Goal: Task Accomplishment & Management: Manage account settings

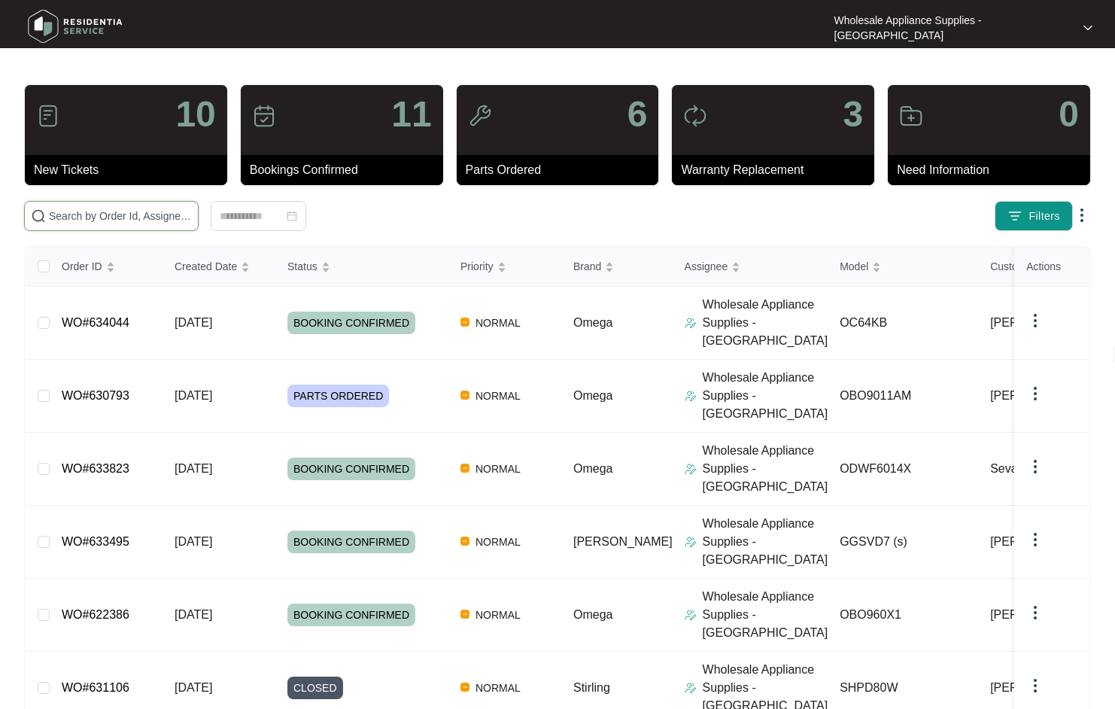
click at [145, 216] on input "text" at bounding box center [120, 216] width 143 height 17
paste input "623615"
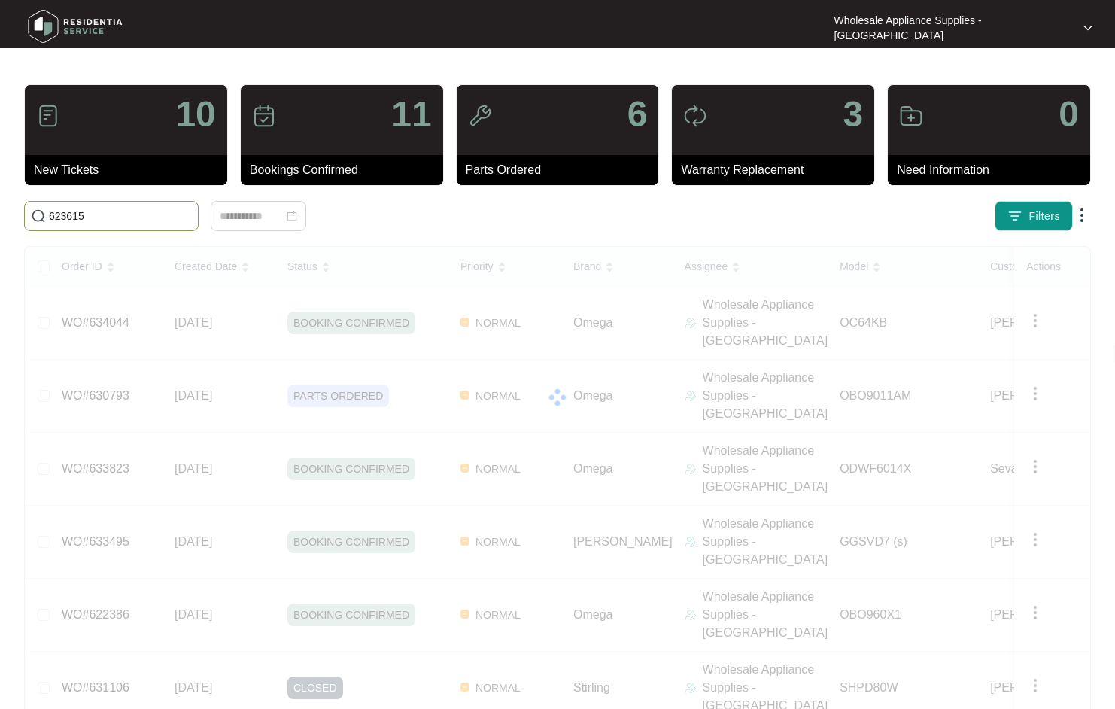
type input "623615"
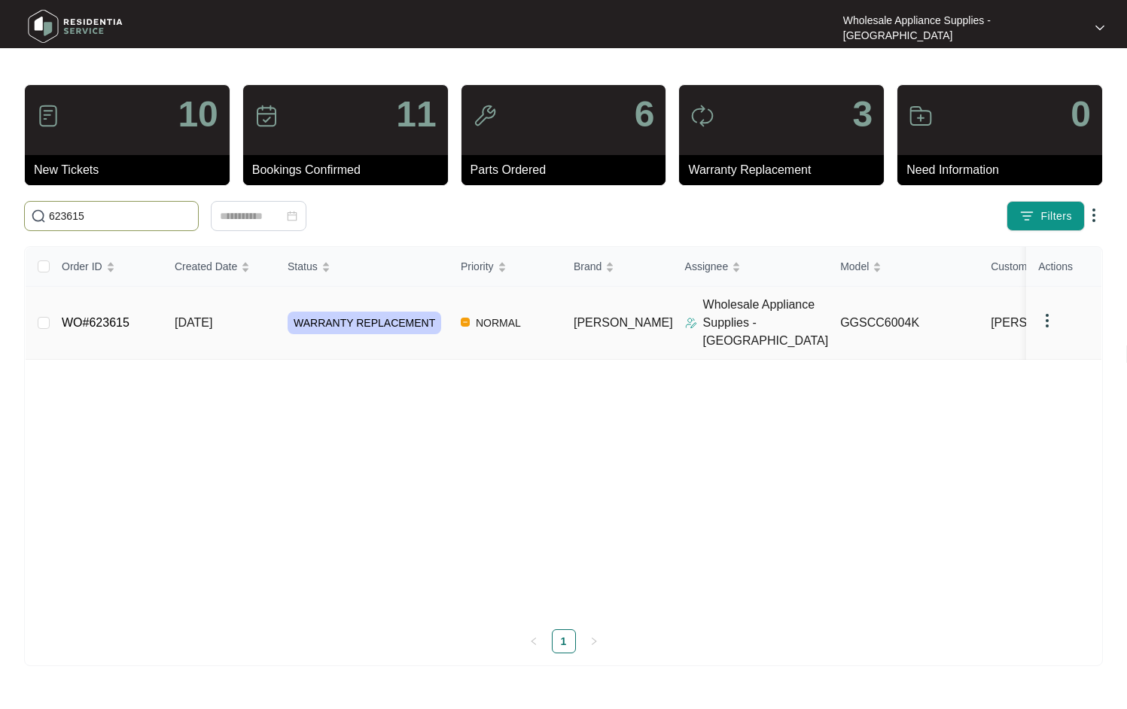
click at [212, 317] on span "[DATE]" at bounding box center [194, 322] width 38 height 13
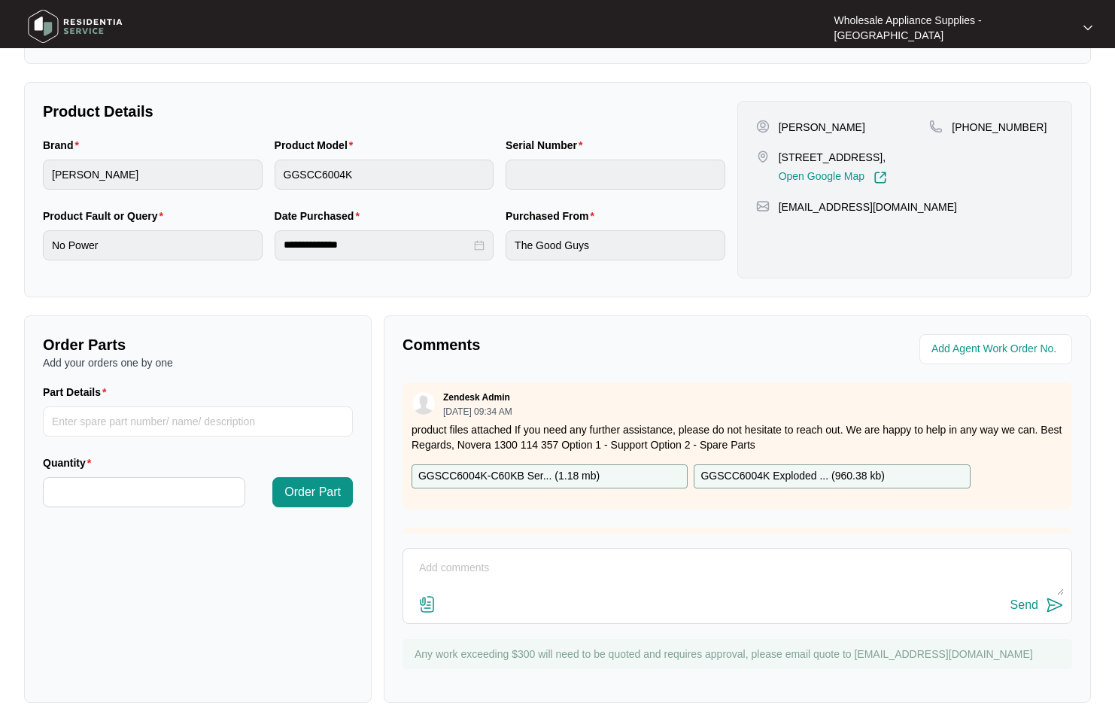
scroll to position [320, 0]
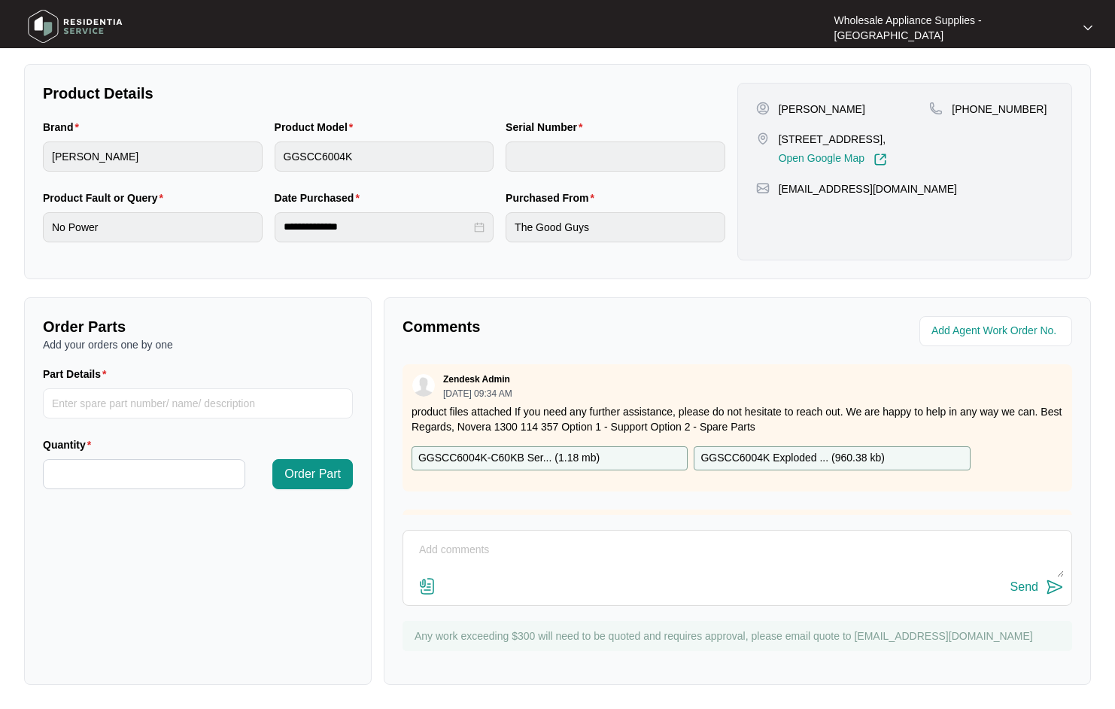
click at [712, 548] on textarea at bounding box center [737, 557] width 653 height 39
type textarea "Hi team, This has been completed on [DATE]. this has also been submitted for pa…"
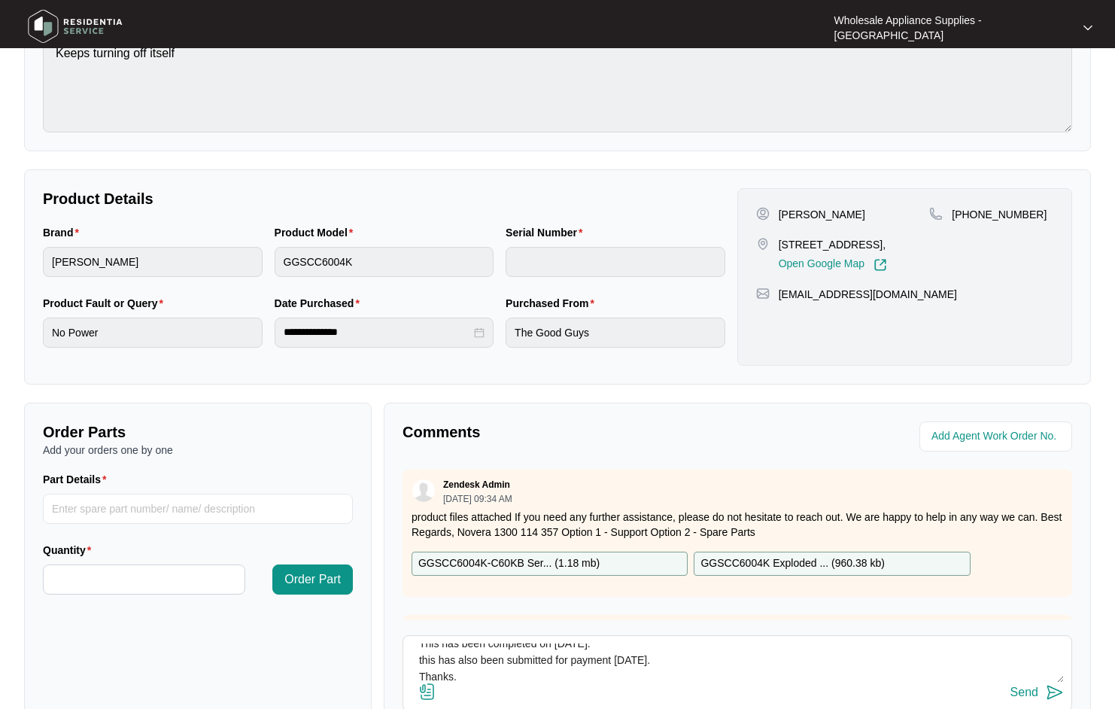
scroll to position [320, 0]
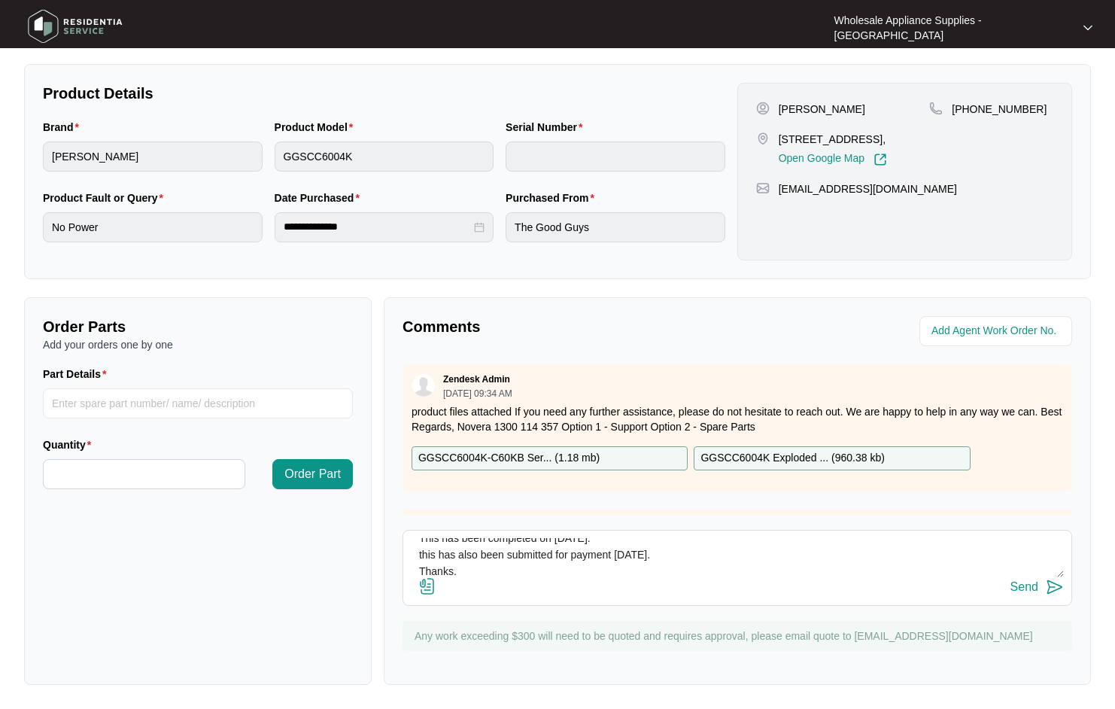
click at [1035, 583] on div "Send" at bounding box center [1025, 587] width 28 height 14
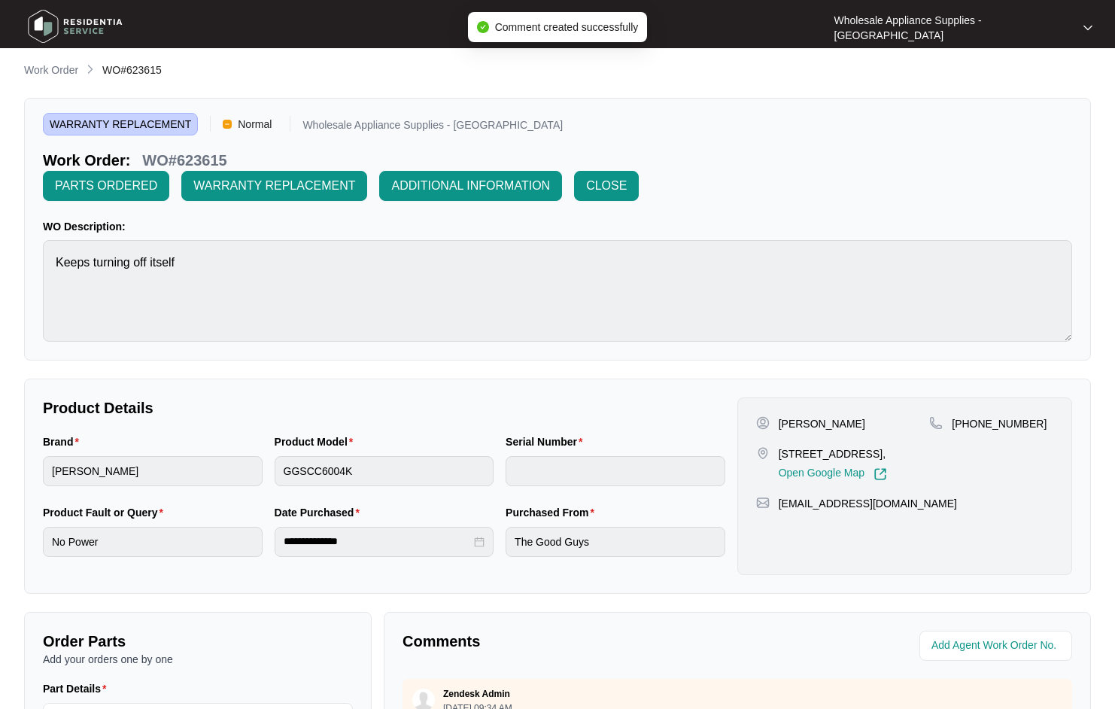
scroll to position [0, 0]
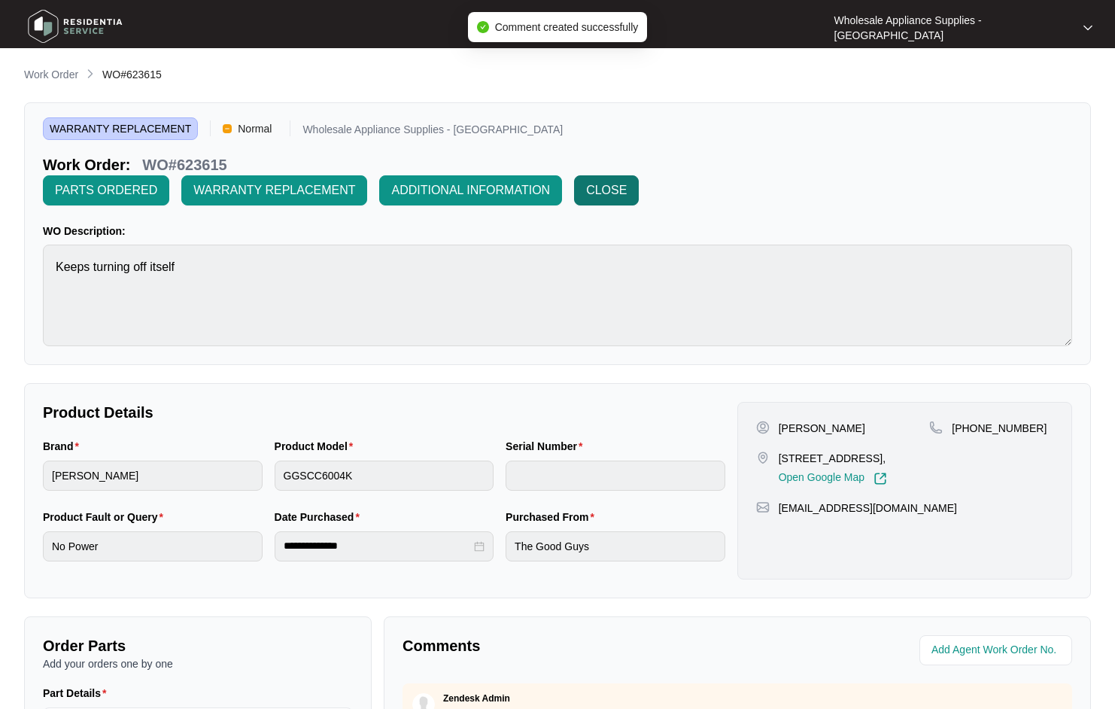
click at [601, 187] on span "CLOSE" at bounding box center [606, 190] width 41 height 18
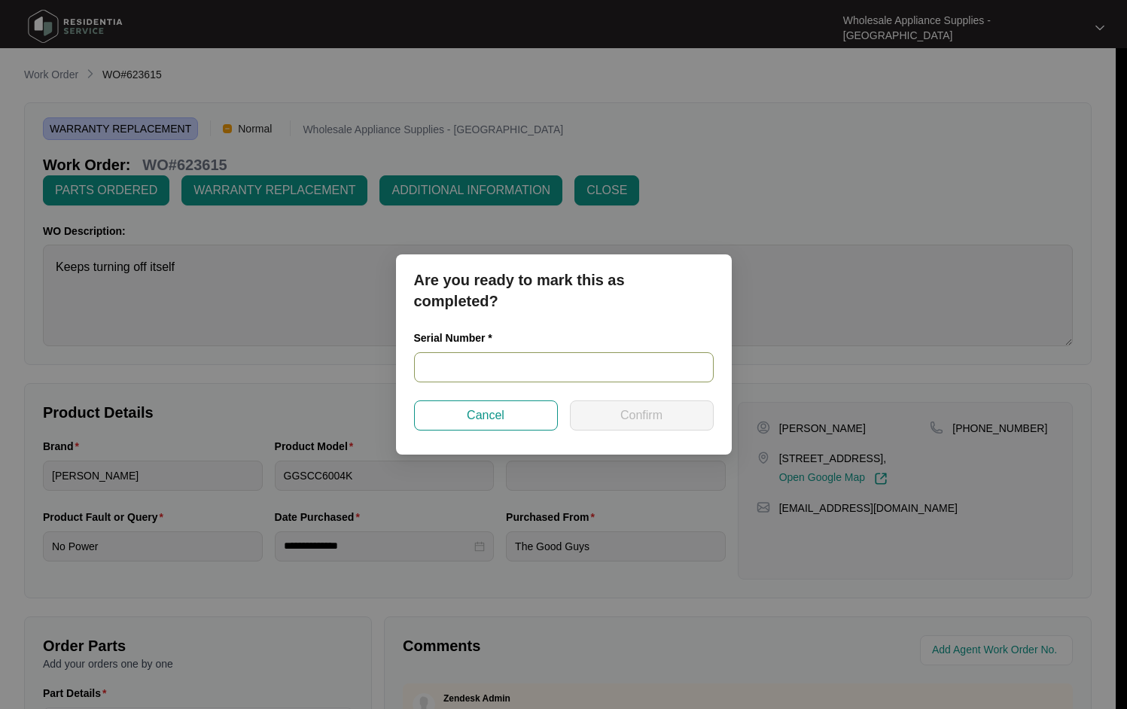
click at [485, 370] on input "text" at bounding box center [564, 367] width 300 height 30
paste input "460724140100017"
type input "460724140100017"
click at [630, 420] on span "Confirm" at bounding box center [641, 415] width 42 height 18
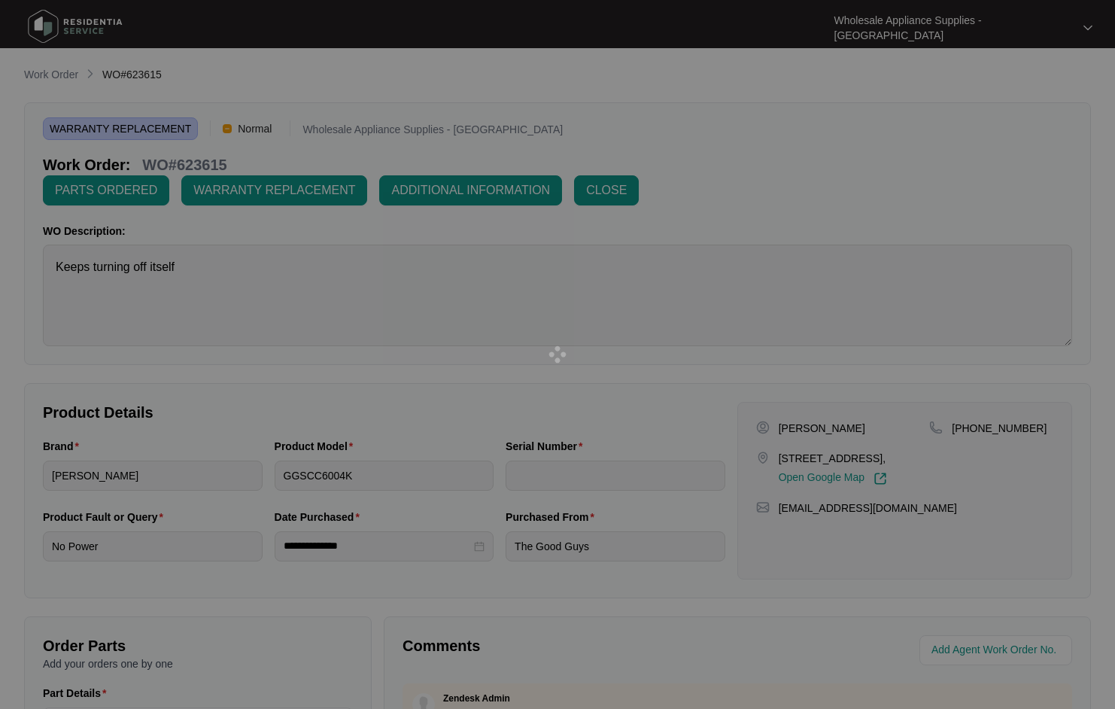
type input "460724140100017"
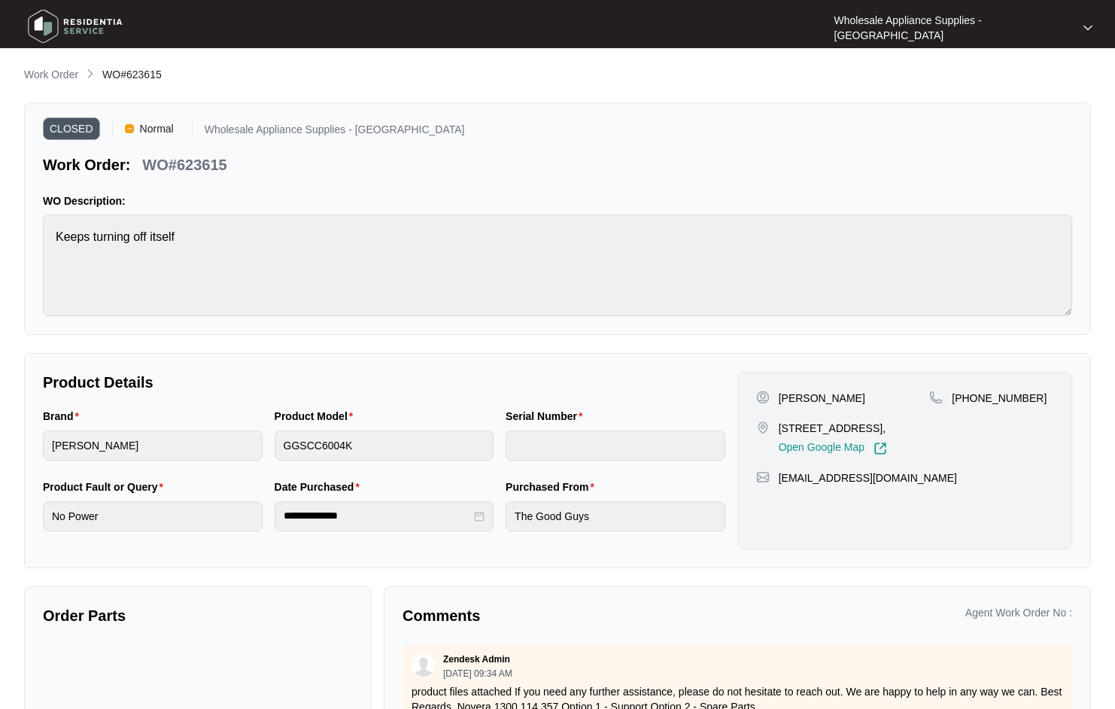
click at [50, 74] on p "Work Order" at bounding box center [51, 74] width 54 height 15
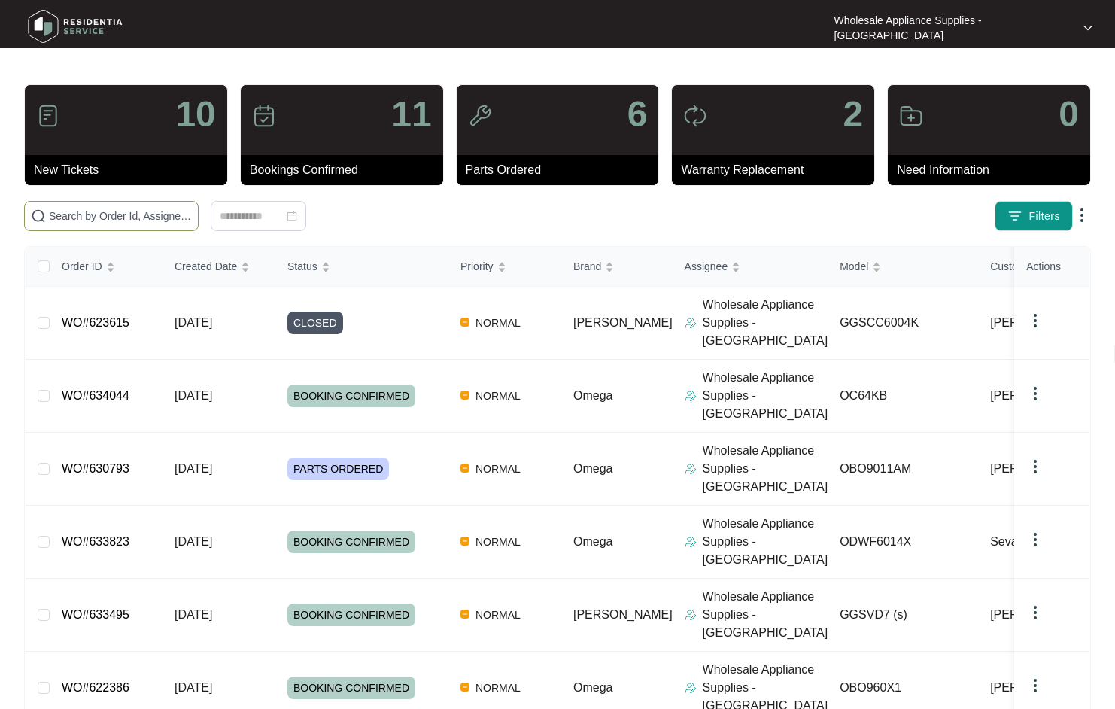
click at [121, 219] on input "text" at bounding box center [120, 216] width 143 height 17
paste input "OCG604WX"
type input "OCG604WX"
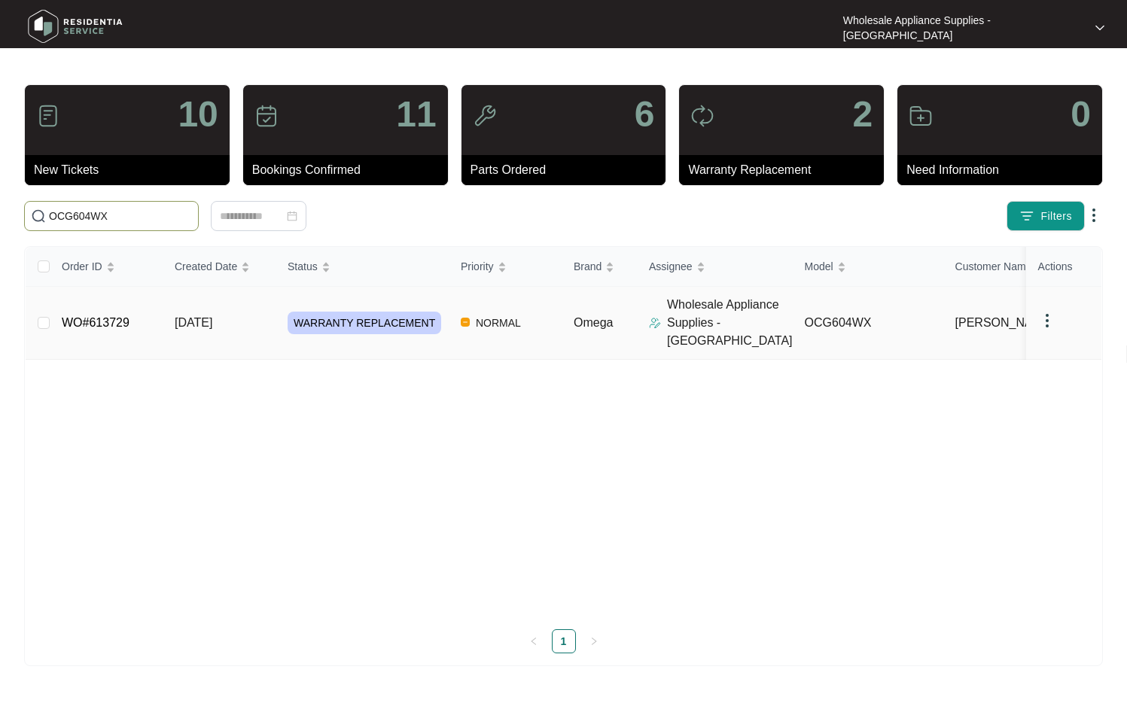
click at [212, 318] on span "[DATE]" at bounding box center [194, 322] width 38 height 13
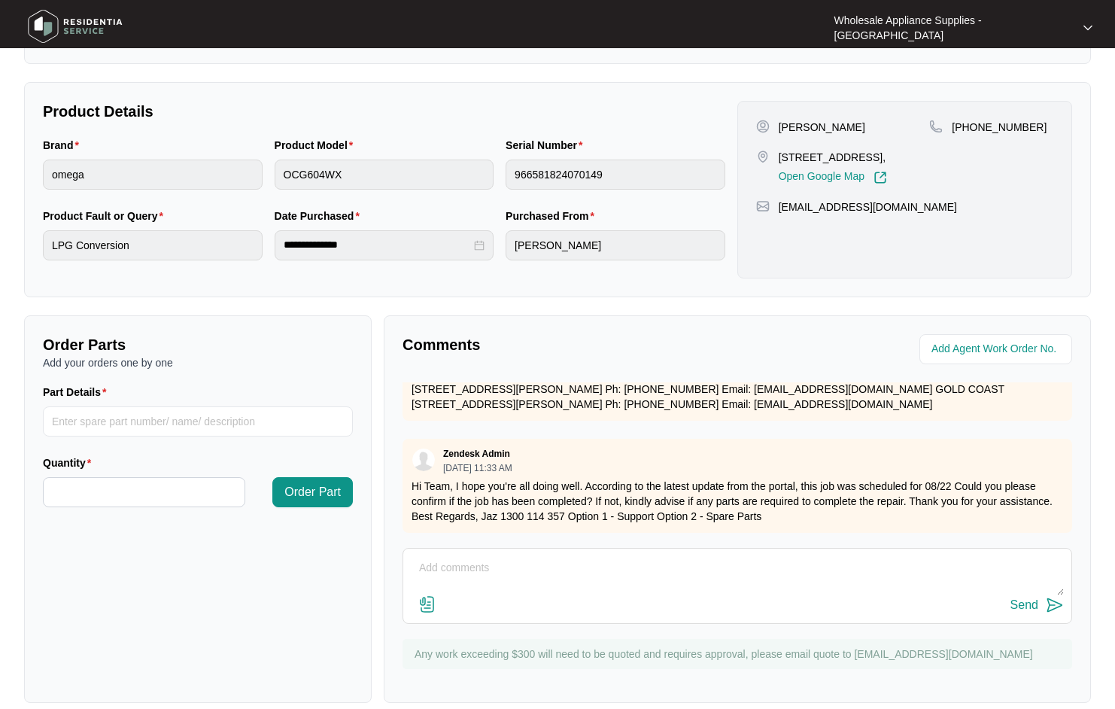
scroll to position [320, 0]
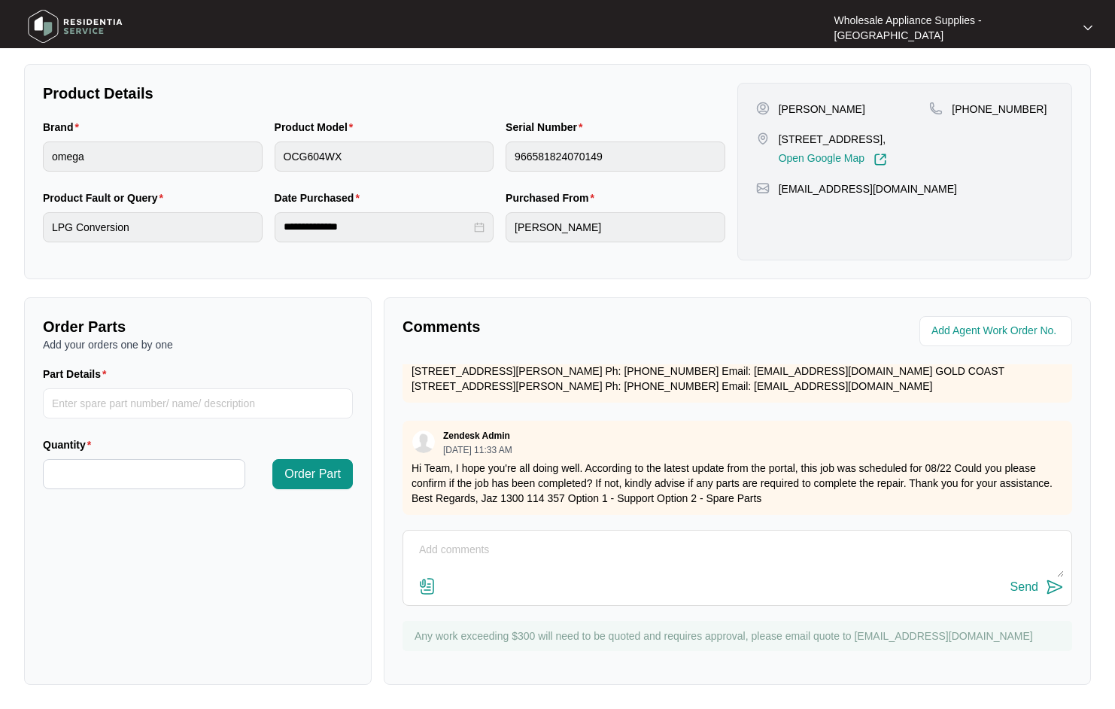
drag, startPoint x: 675, startPoint y: 554, endPoint x: 680, endPoint y: 545, distance: 10.5
click at [675, 554] on textarea at bounding box center [737, 557] width 653 height 39
type textarea "completed and submitted. thanks"
click at [1029, 587] on div "Send" at bounding box center [1025, 587] width 28 height 14
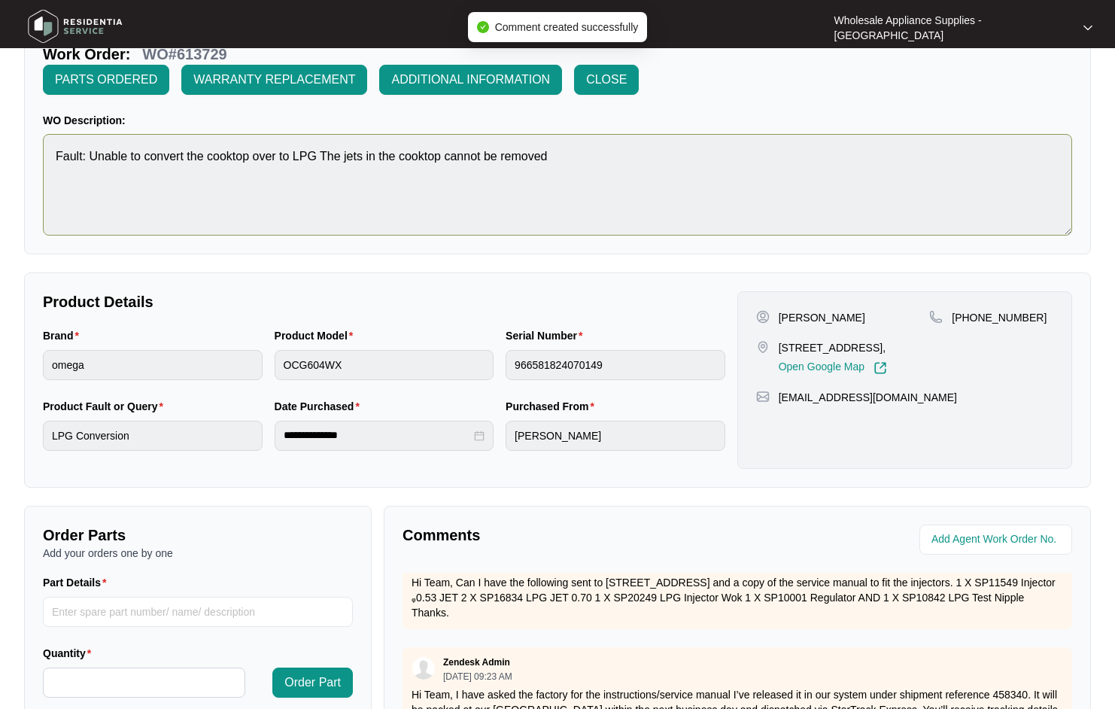
scroll to position [0, 0]
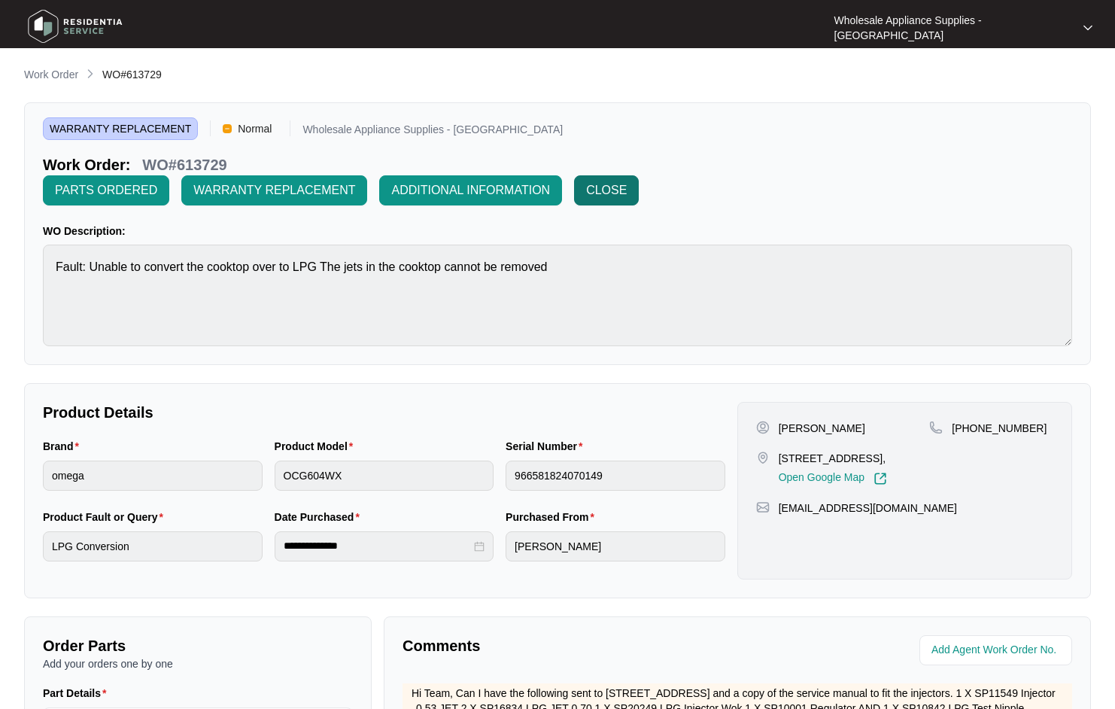
click at [619, 191] on span "CLOSE" at bounding box center [606, 190] width 41 height 18
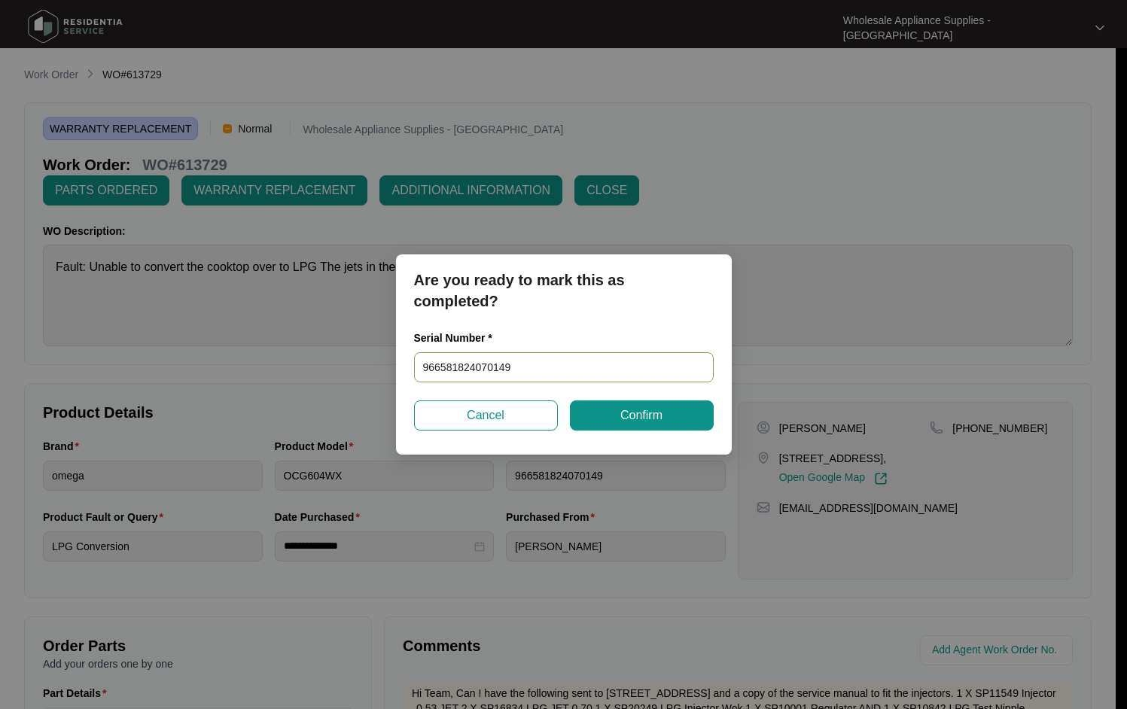
drag, startPoint x: 525, startPoint y: 364, endPoint x: 349, endPoint y: 363, distance: 176.1
click at [349, 363] on div "Are you ready to mark this as completed? Serial Number * 966581824070149 Cancel…" at bounding box center [563, 354] width 1127 height 709
click at [569, 369] on input "966581824070149" at bounding box center [564, 367] width 300 height 30
drag, startPoint x: 449, startPoint y: 369, endPoint x: 266, endPoint y: 369, distance: 182.1
click at [266, 369] on div "Are you ready to mark this as completed? Serial Number * 966581824070149 Cancel…" at bounding box center [563, 354] width 1127 height 709
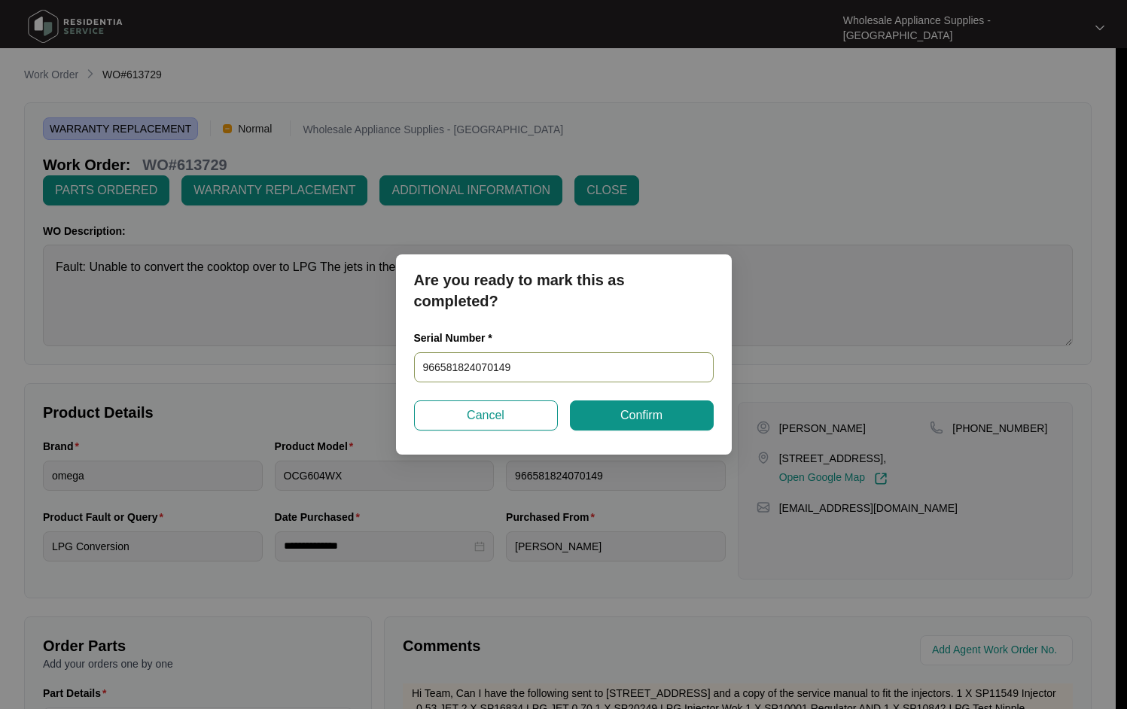
paste input "57481825040020"
type input "957481825040020"
click at [637, 415] on span "Confirm" at bounding box center [641, 415] width 42 height 18
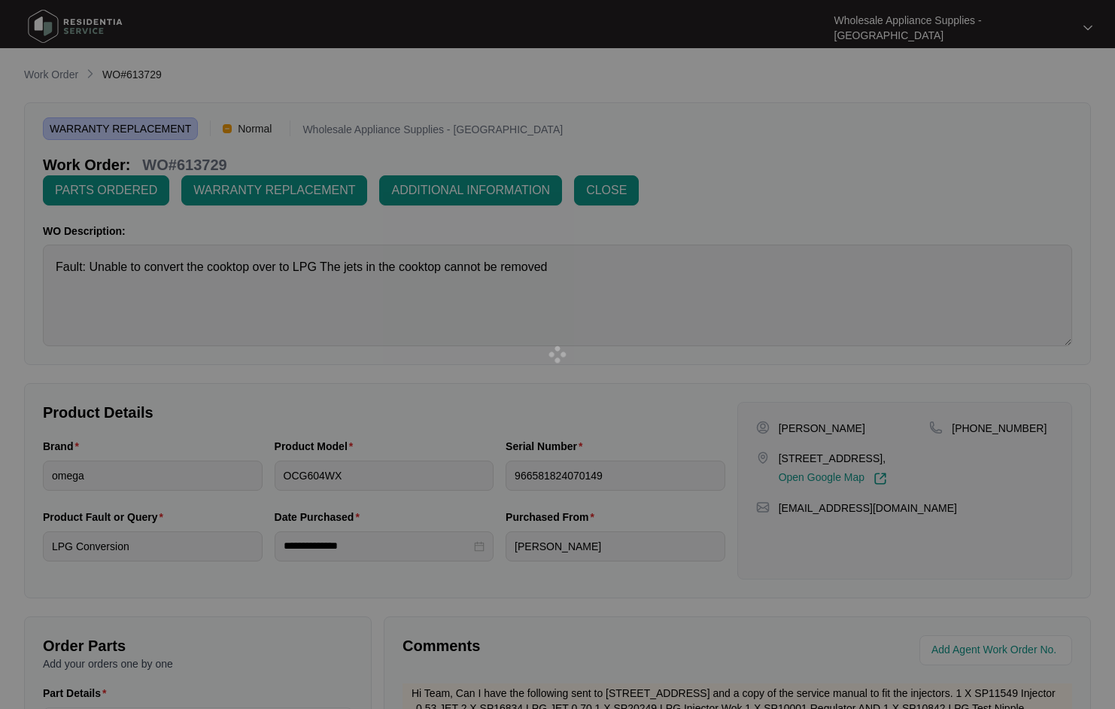
type input "957481825040020"
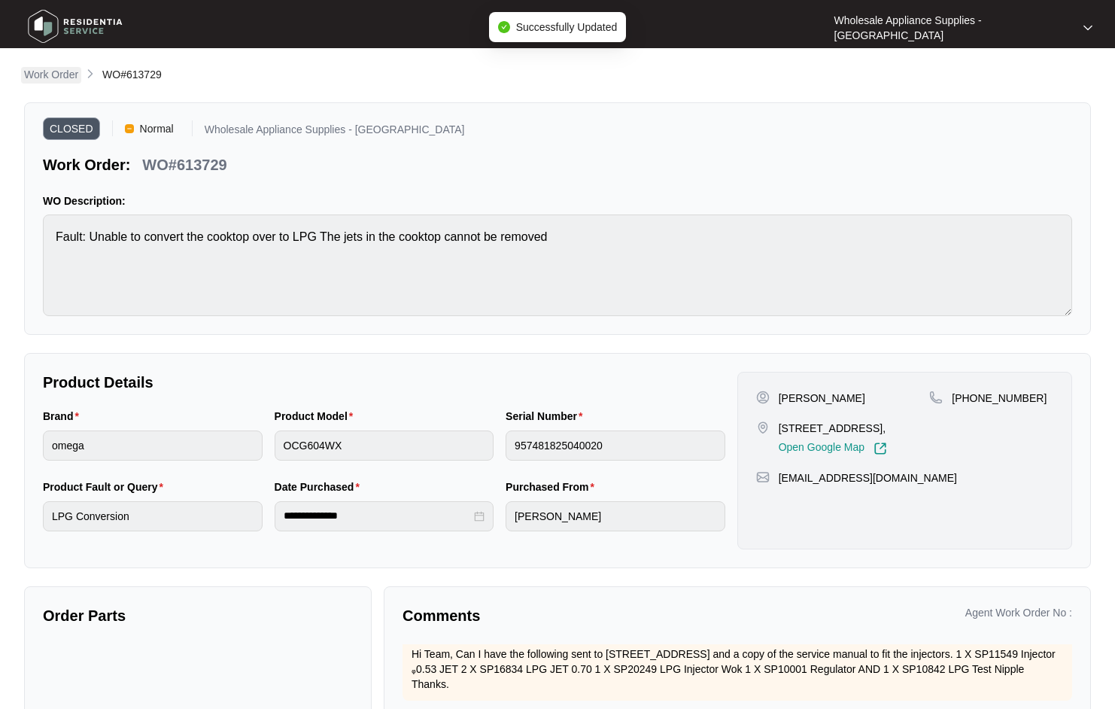
click at [53, 74] on p "Work Order" at bounding box center [51, 74] width 54 height 15
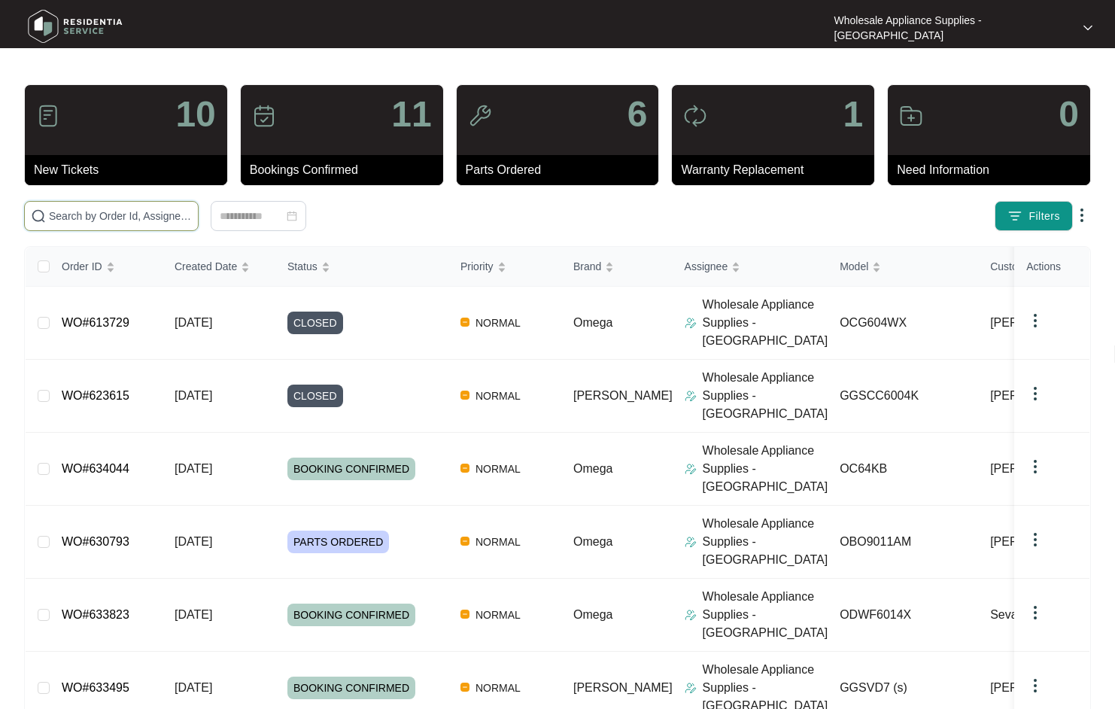
click at [139, 217] on input "text" at bounding box center [120, 216] width 143 height 17
paste input "618781"
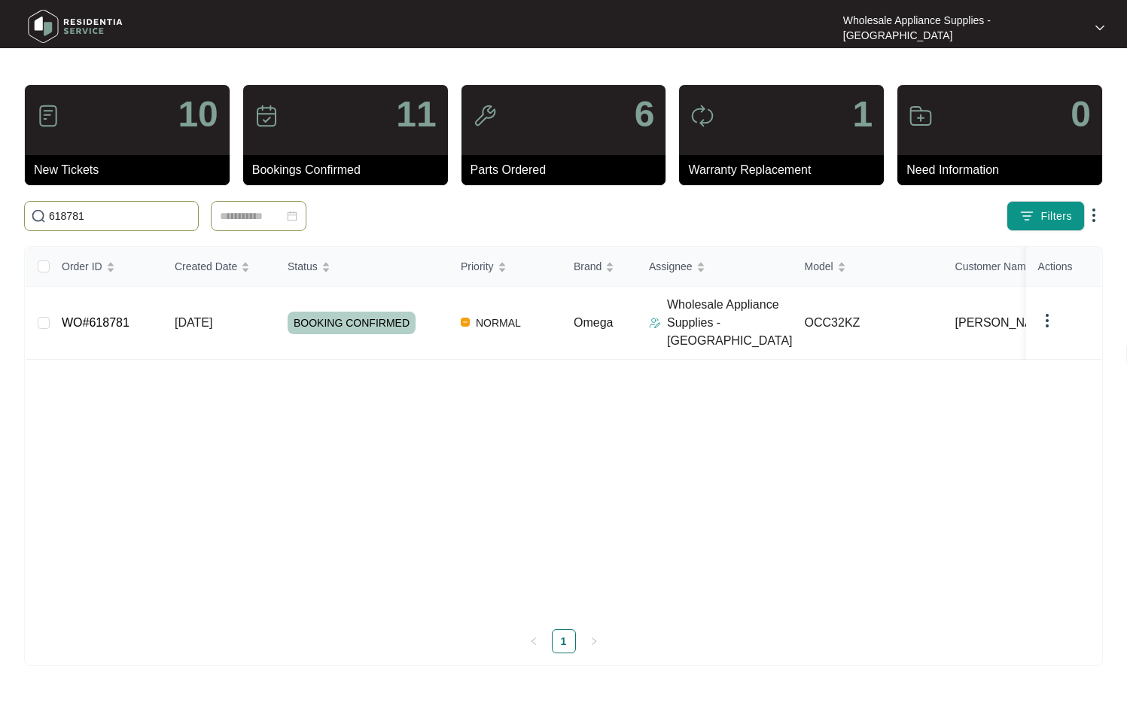
type input "618781"
click at [212, 317] on span "[DATE]" at bounding box center [194, 322] width 38 height 13
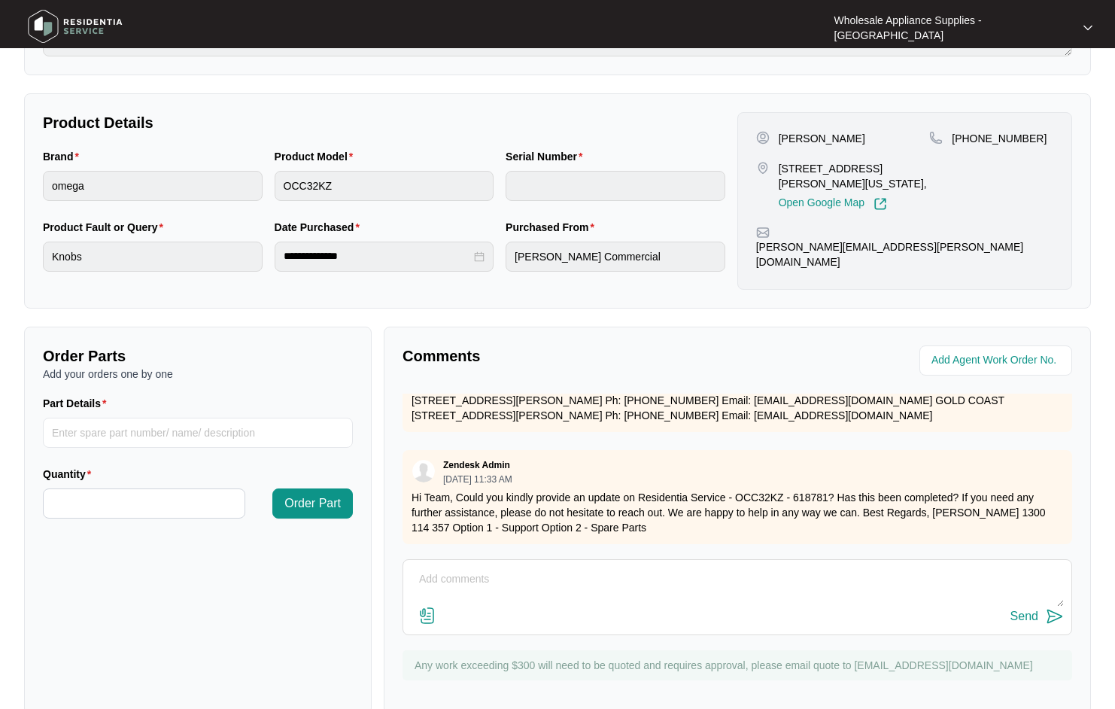
scroll to position [2062, 0]
click at [675, 567] on textarea at bounding box center [737, 586] width 653 height 39
type textarea "Hi team,"
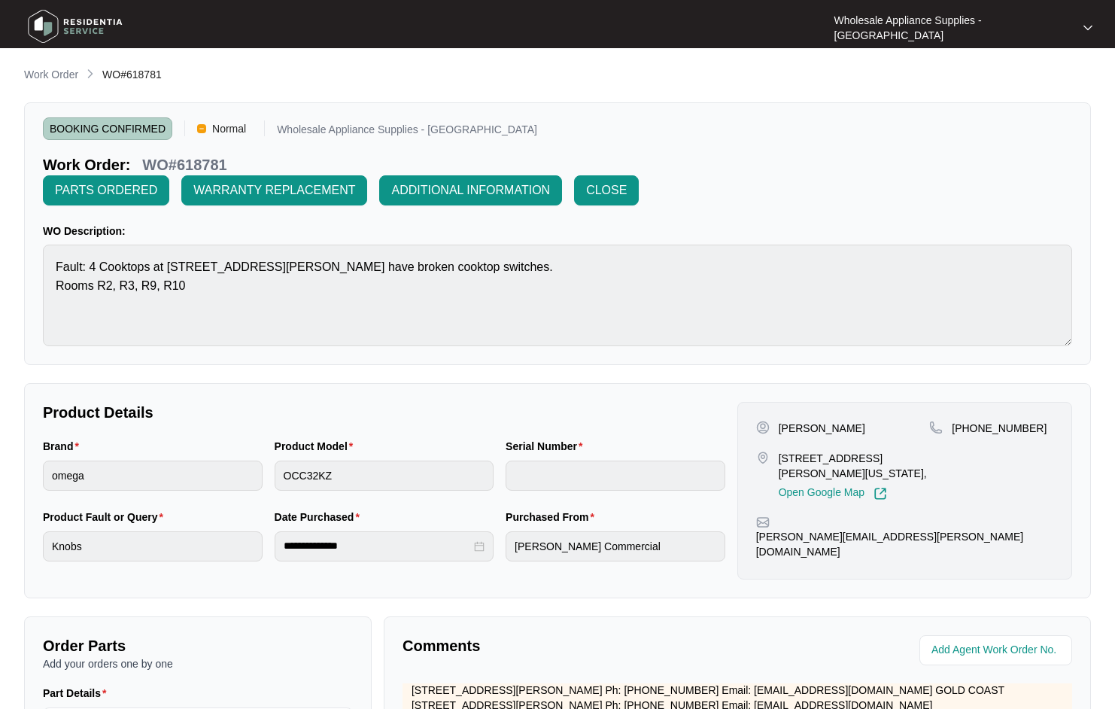
click at [59, 74] on p "Work Order" at bounding box center [51, 74] width 54 height 15
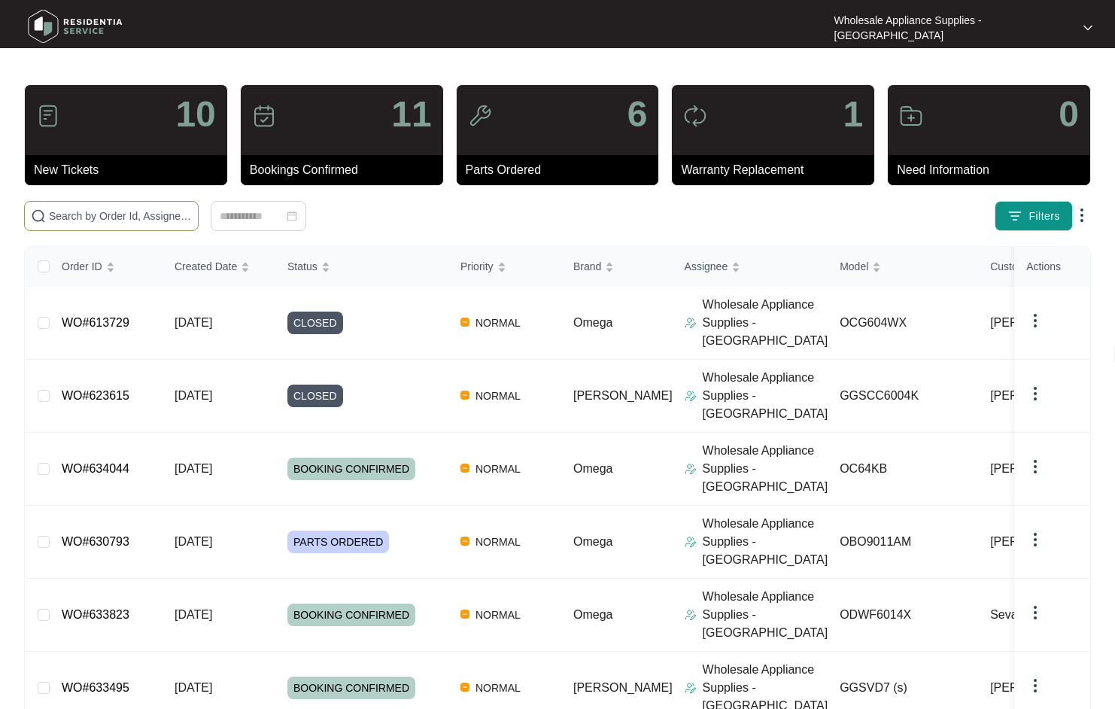
click at [141, 215] on input "text" at bounding box center [120, 216] width 143 height 17
paste input "OBO960X1"
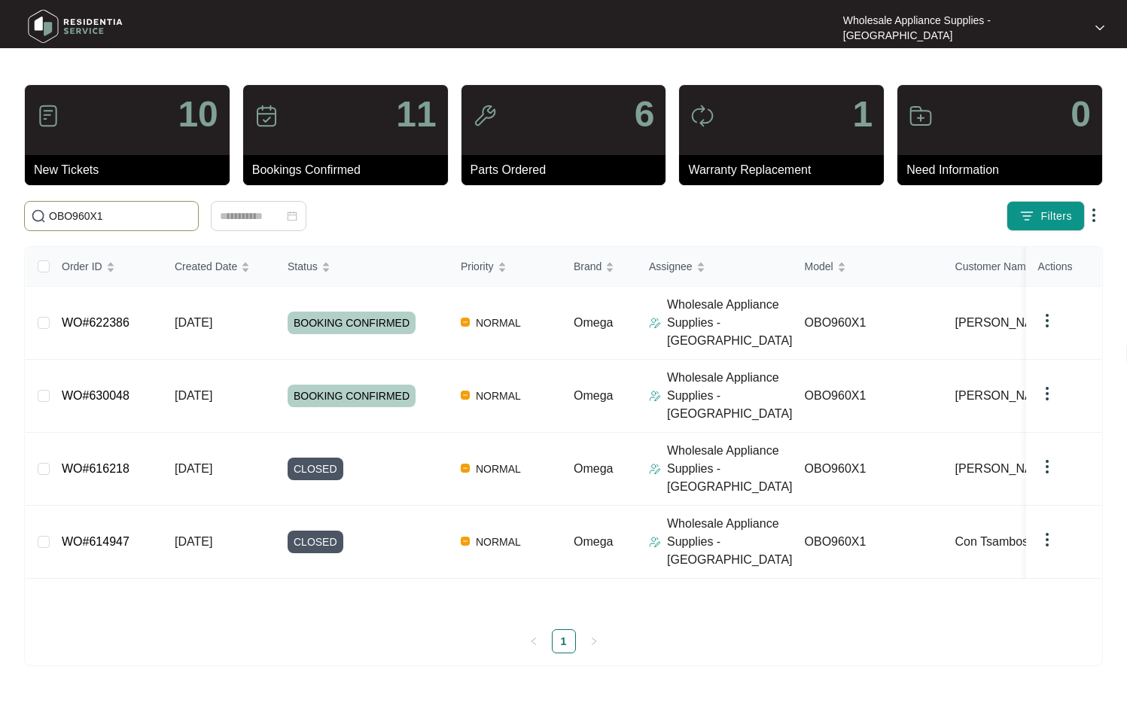
type input "OBO960X1"
click at [200, 368] on div "Order ID Created Date Status Priority Brand Assignee Model Customer Name Purcha…" at bounding box center [563, 450] width 1075 height 406
click at [108, 372] on div "Order ID Created Date Status Priority Brand Assignee Model Customer Name Purcha…" at bounding box center [563, 450] width 1075 height 406
click at [109, 389] on link "WO#630048" at bounding box center [96, 395] width 68 height 13
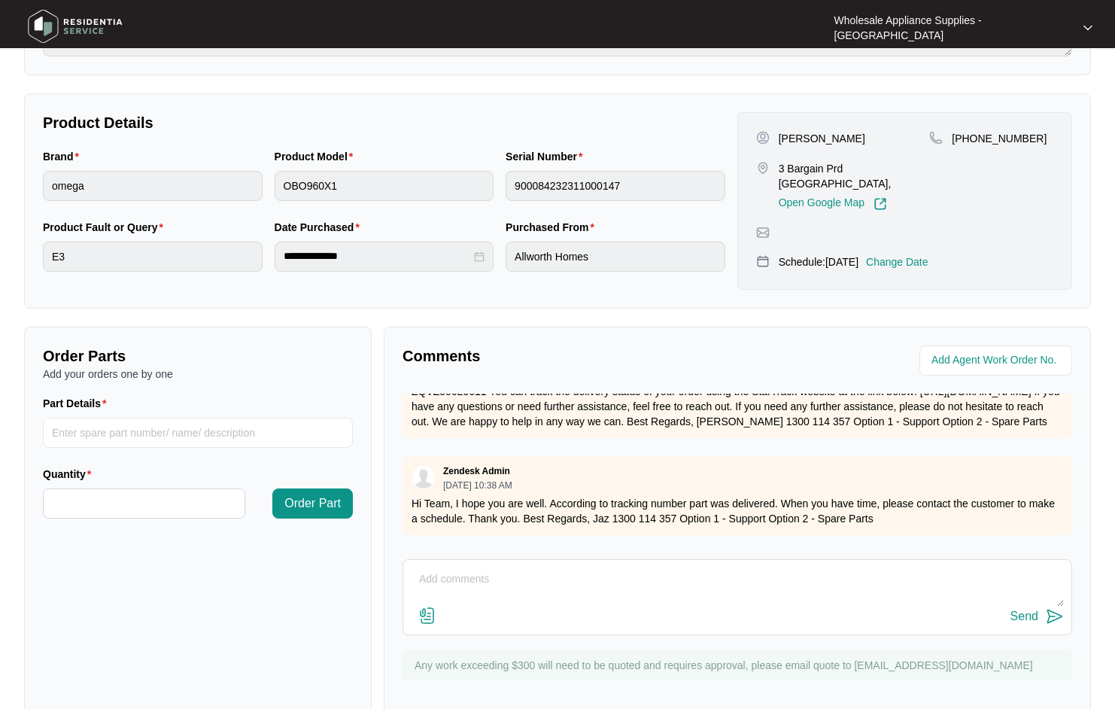
scroll to position [330, 0]
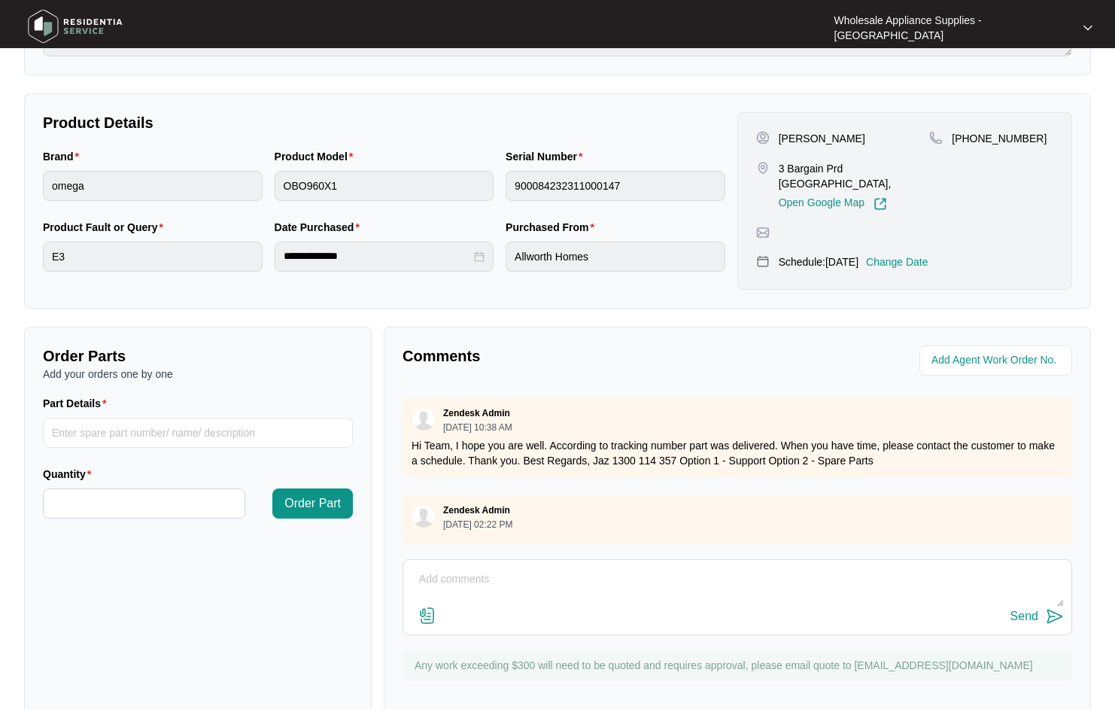
click at [611, 567] on textarea at bounding box center [737, 586] width 653 height 39
type textarea "Booked for parts fitting on [DATE]. thanks"
click at [1024, 610] on div "Send" at bounding box center [1025, 617] width 28 height 14
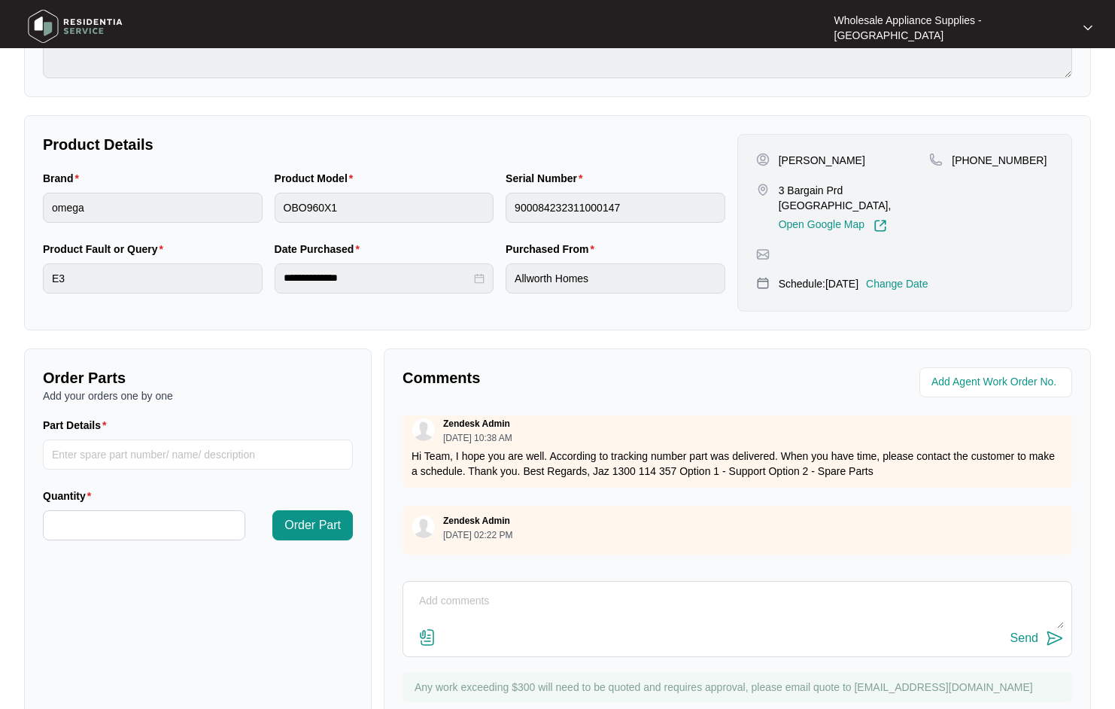
scroll to position [0, 0]
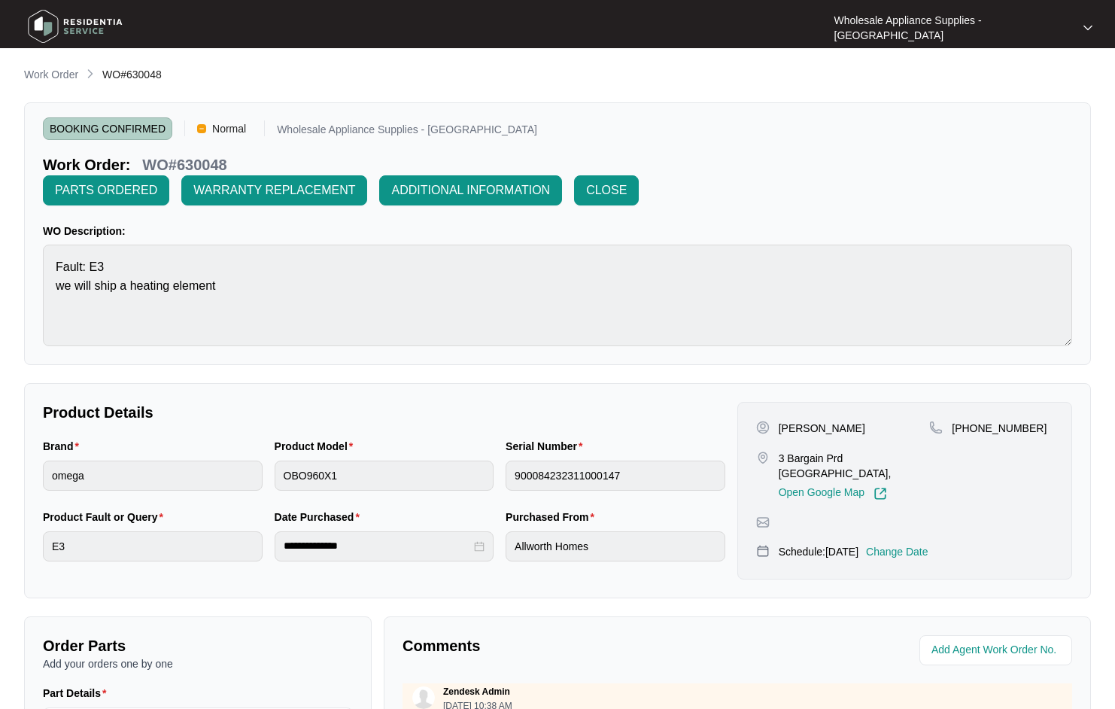
click at [59, 72] on p "Work Order" at bounding box center [51, 74] width 54 height 15
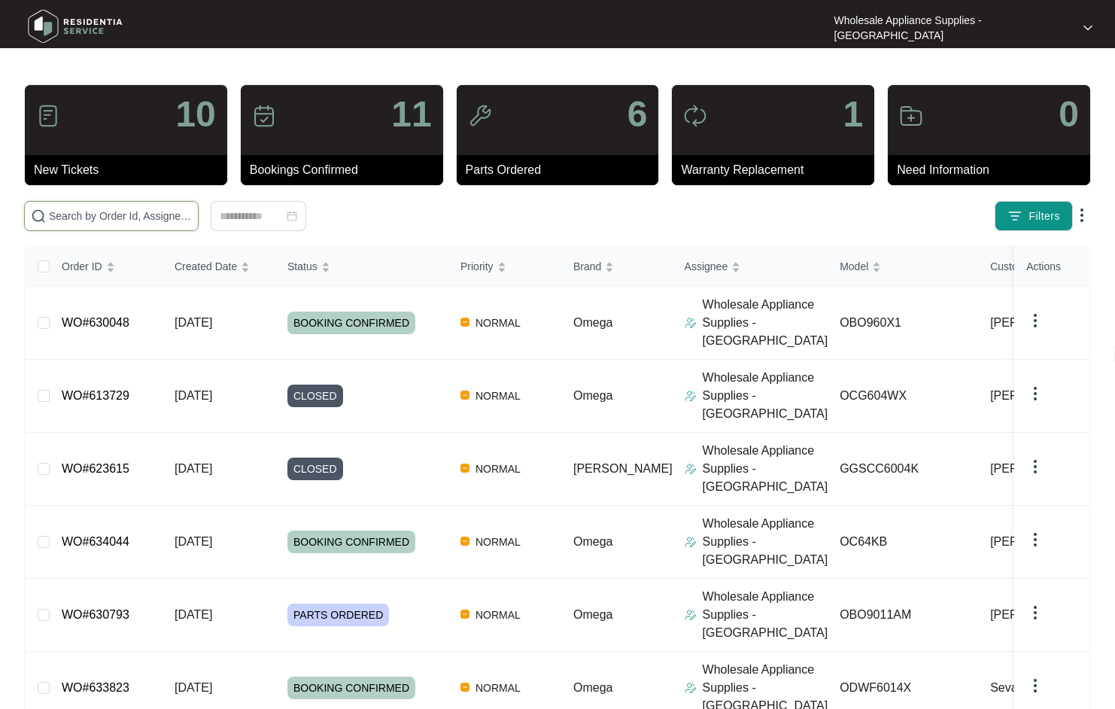
click at [148, 215] on input "text" at bounding box center [120, 216] width 143 height 17
paste input "11116644"
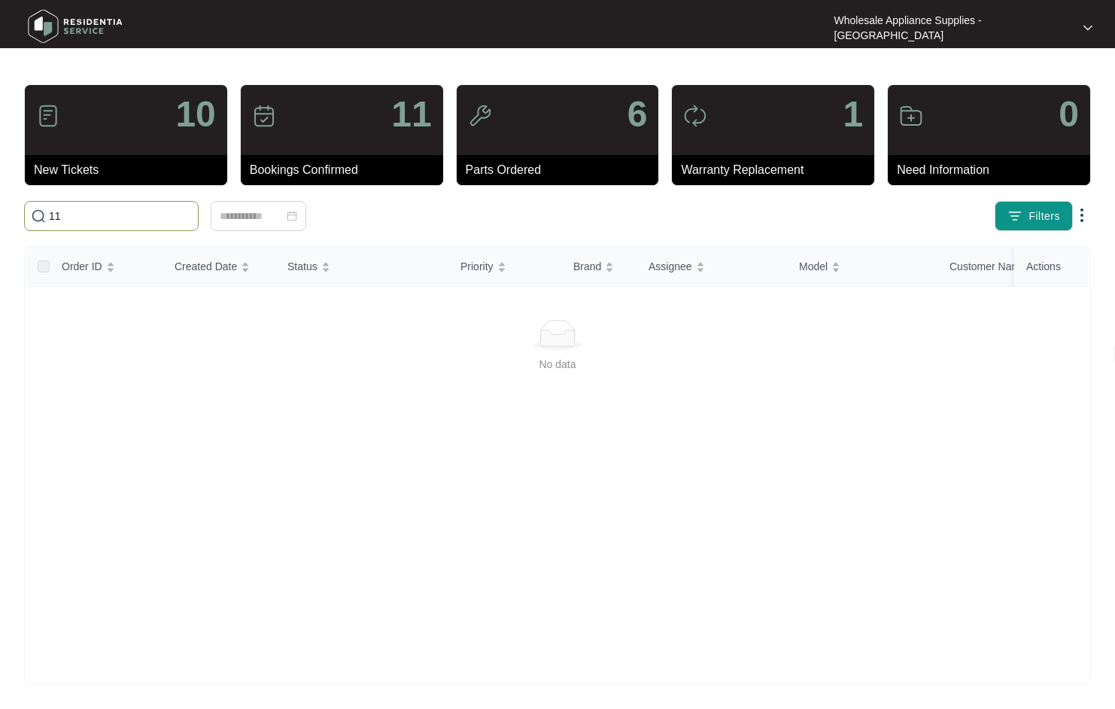
type input "1"
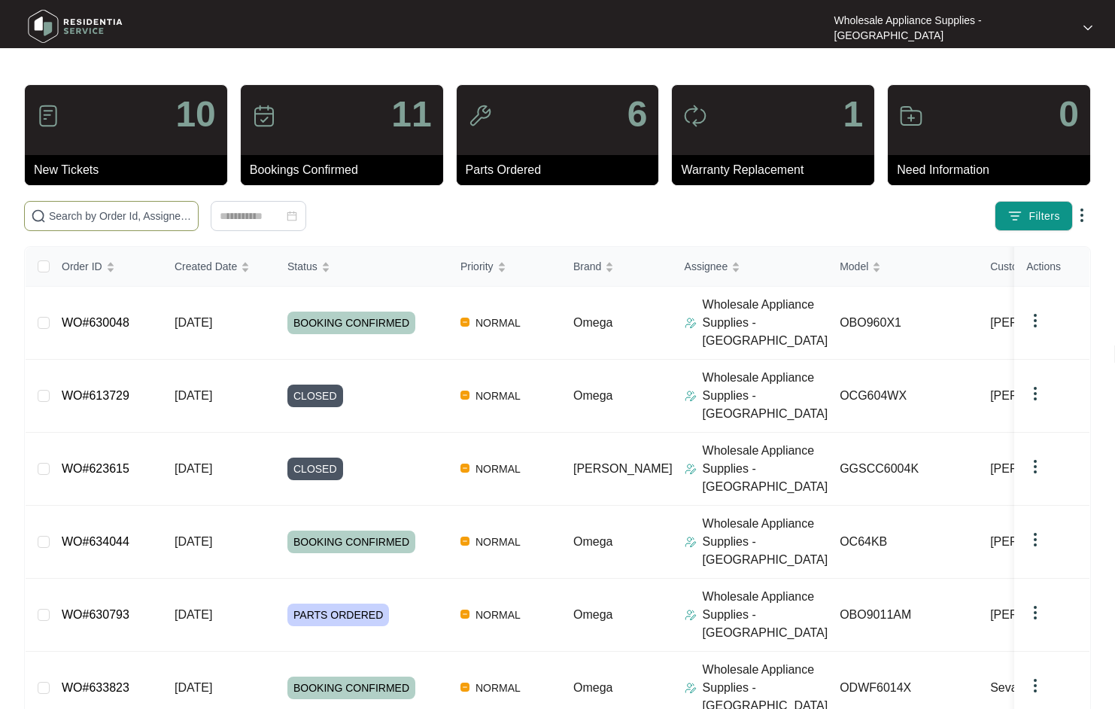
paste input "IHPD80"
type input "IHPD80"
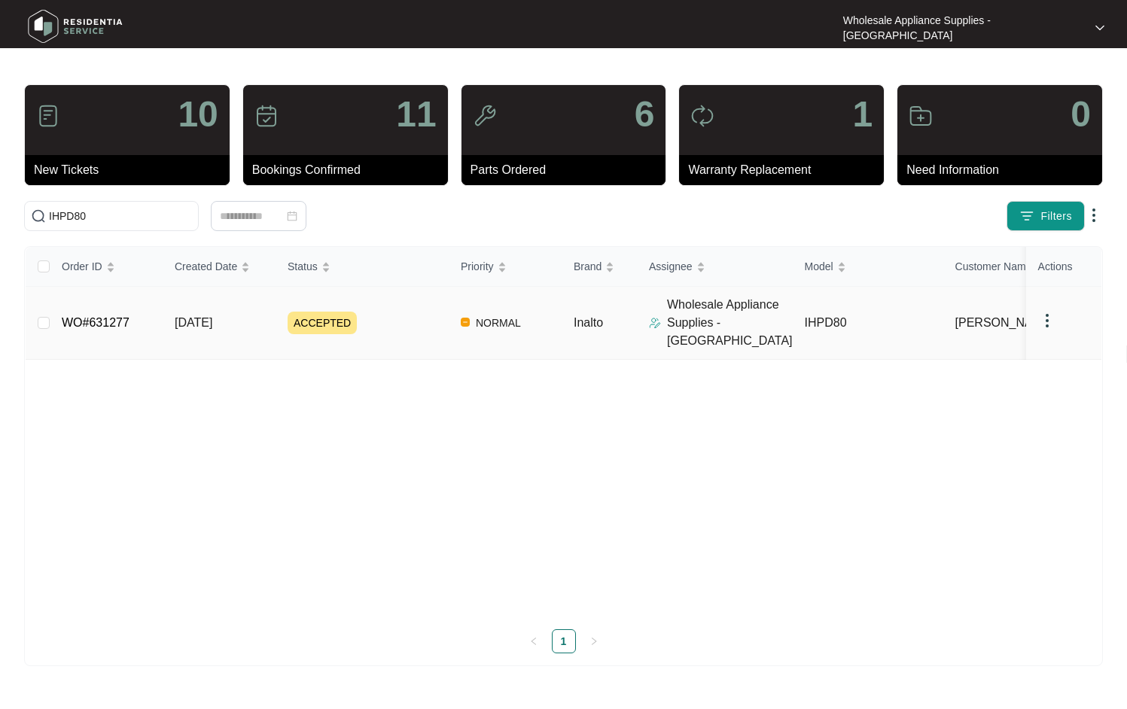
click at [191, 316] on span "[DATE]" at bounding box center [194, 322] width 38 height 13
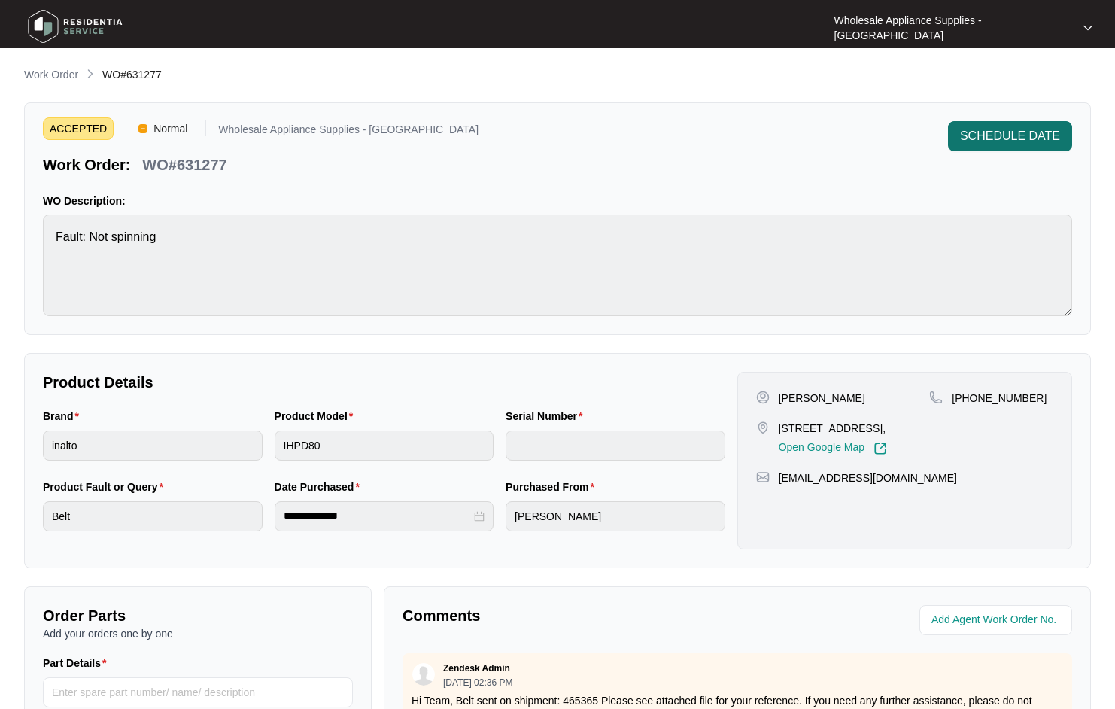
click at [987, 122] on button "SCHEDULE DATE" at bounding box center [1010, 136] width 124 height 30
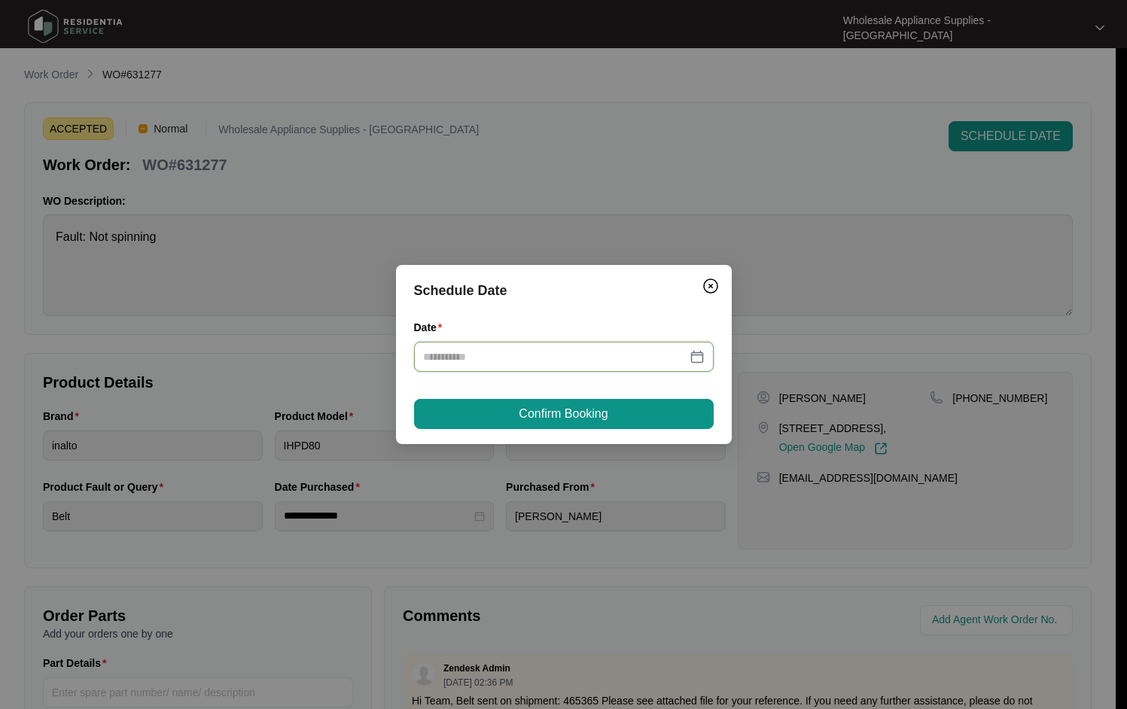
click at [532, 358] on input "Date" at bounding box center [554, 356] width 263 height 17
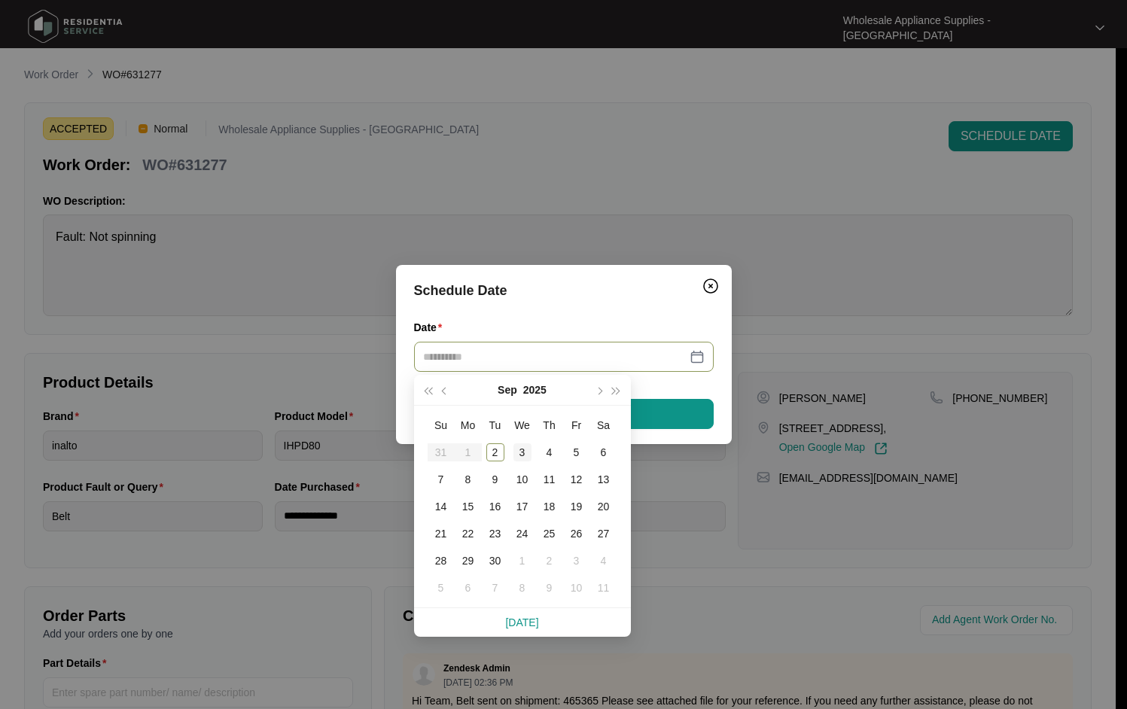
click at [524, 446] on div "3" at bounding box center [522, 452] width 18 height 18
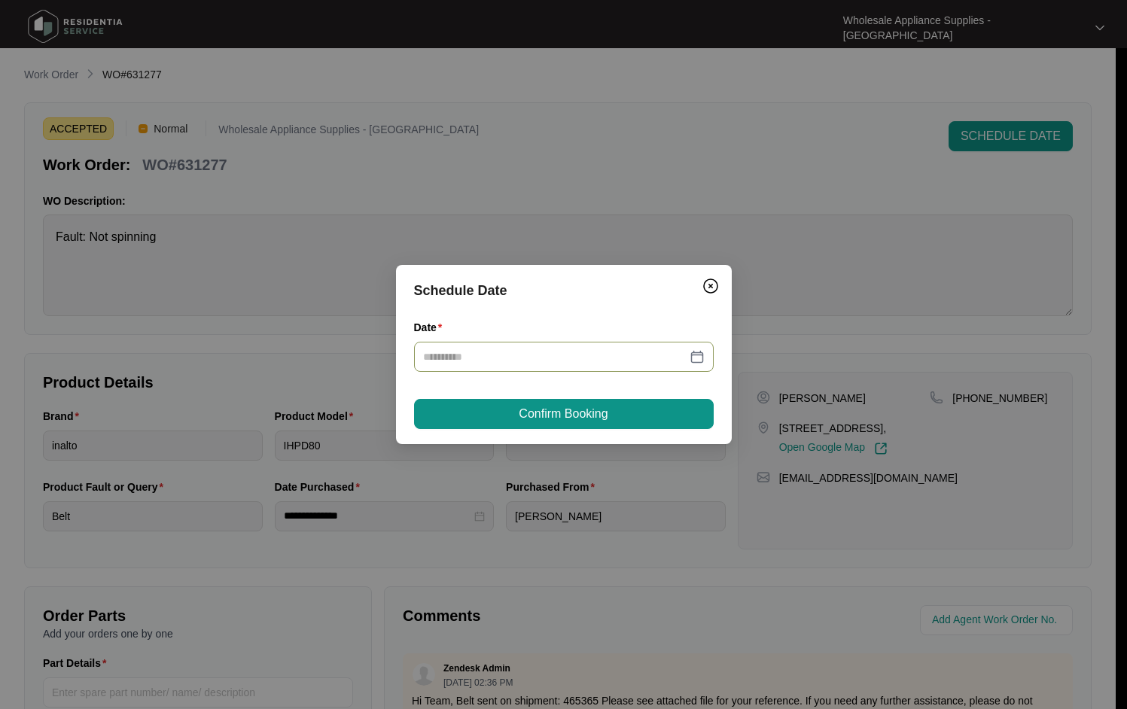
type input "**********"
click at [563, 418] on span "Confirm Booking" at bounding box center [563, 414] width 89 height 18
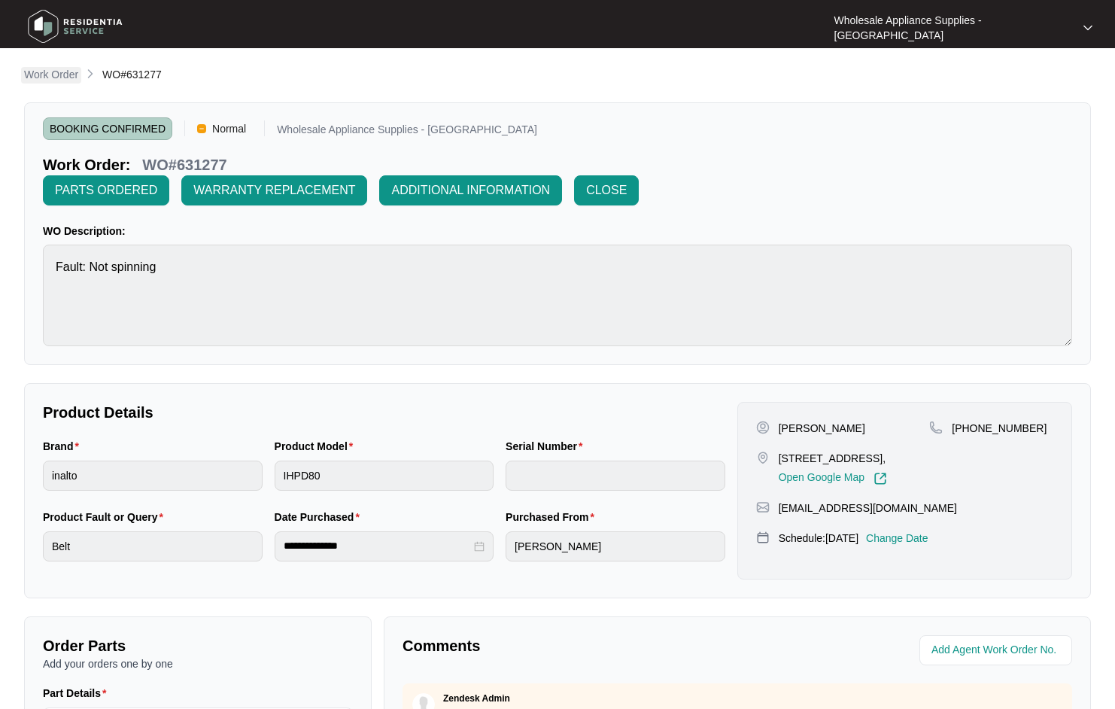
click at [56, 75] on p "Work Order" at bounding box center [51, 74] width 54 height 15
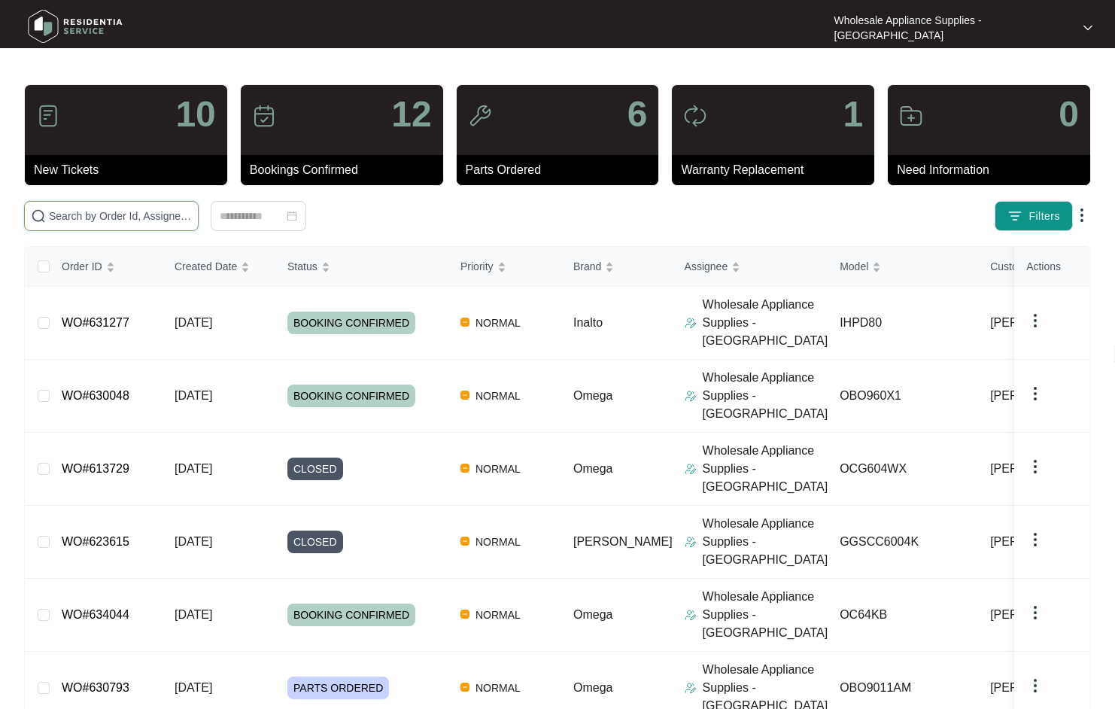
click at [142, 217] on input "text" at bounding box center [120, 216] width 143 height 17
paste input "EDW6012W"
type input "EDW6012W"
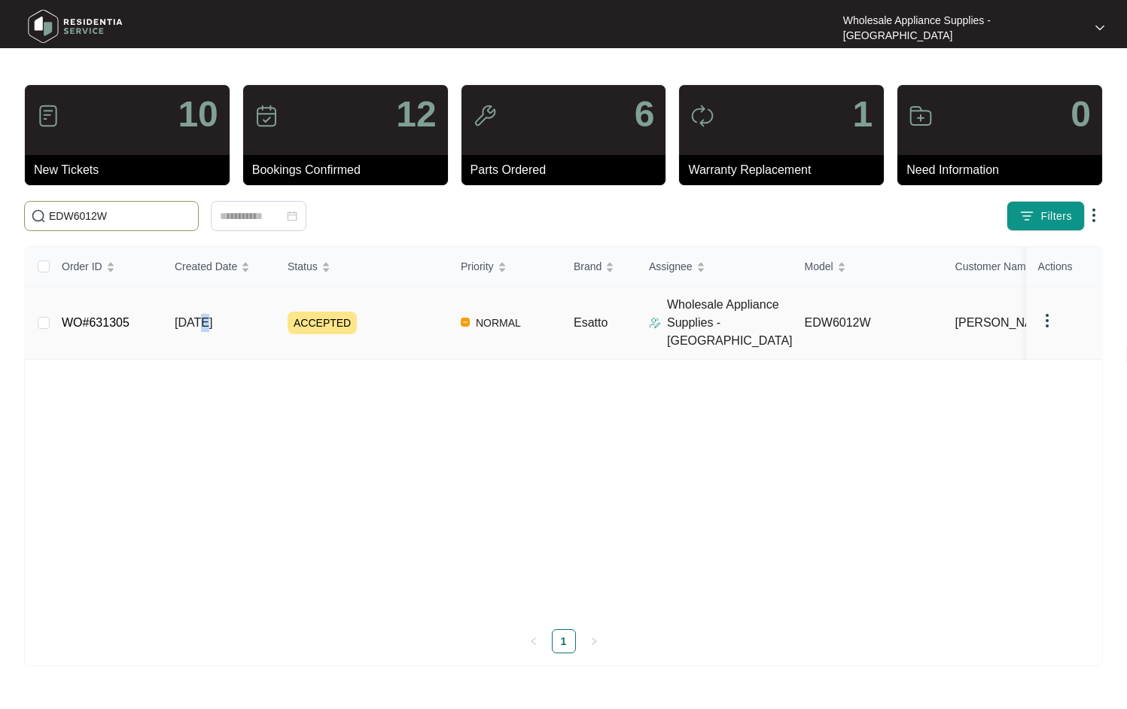
click at [204, 316] on span "[DATE]" at bounding box center [194, 322] width 38 height 13
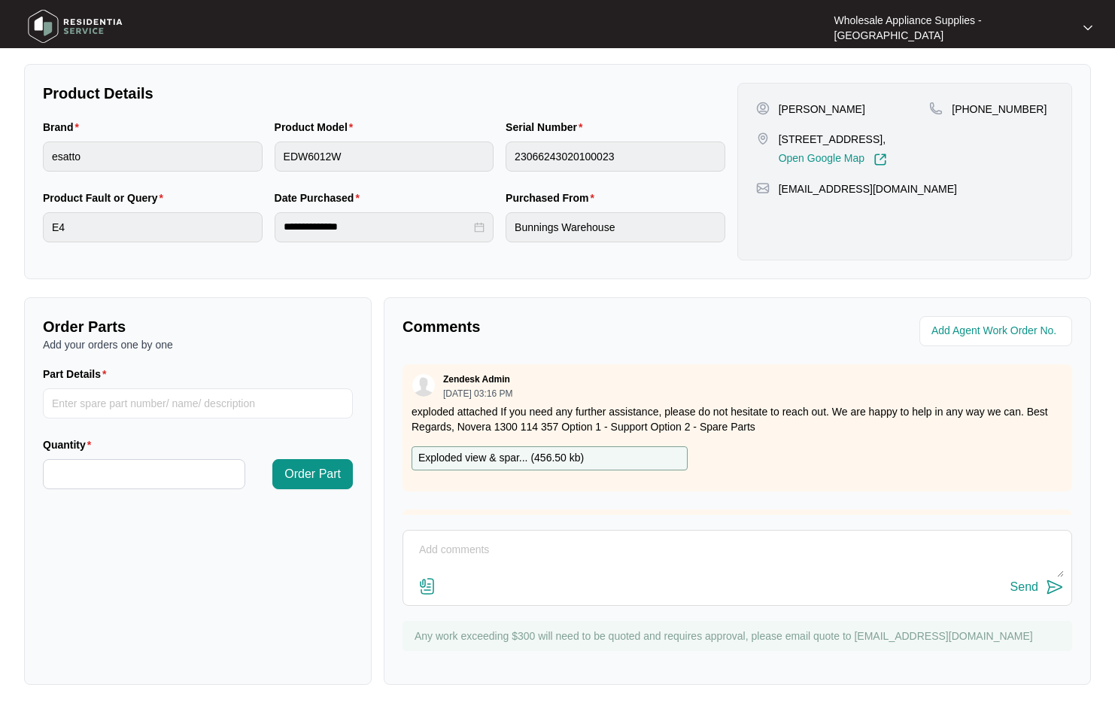
scroll to position [279, 0]
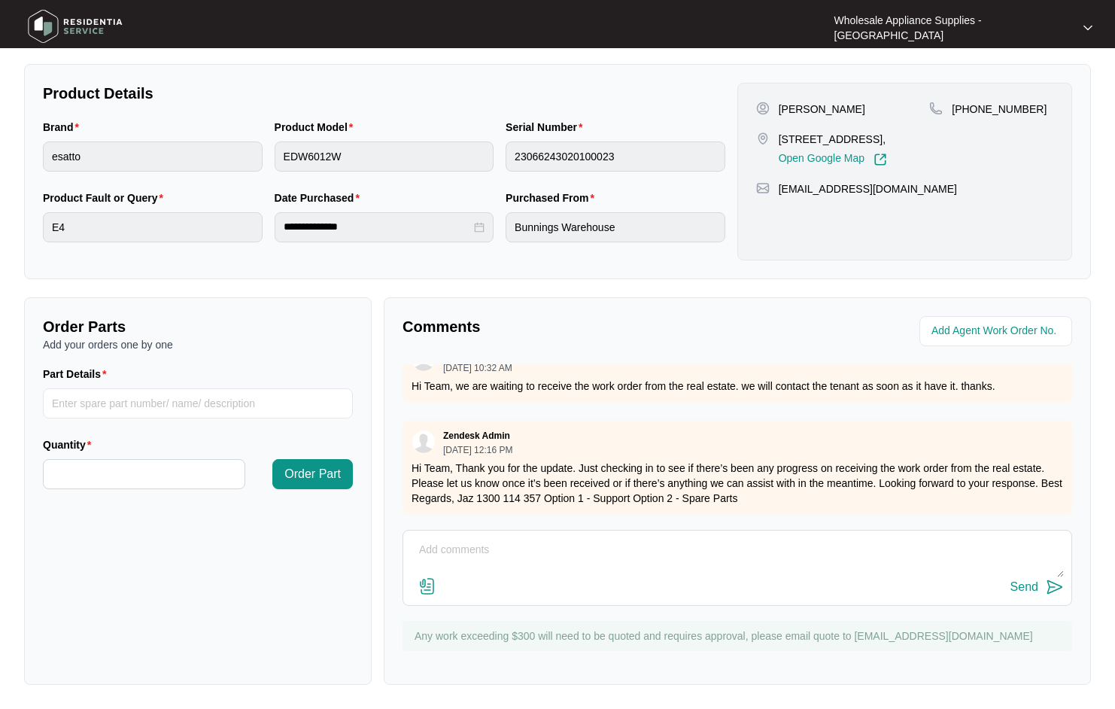
click at [491, 561] on textarea at bounding box center [737, 557] width 653 height 39
type textarea "Job completed and submitted."
click at [1033, 592] on div "Send" at bounding box center [1025, 587] width 28 height 14
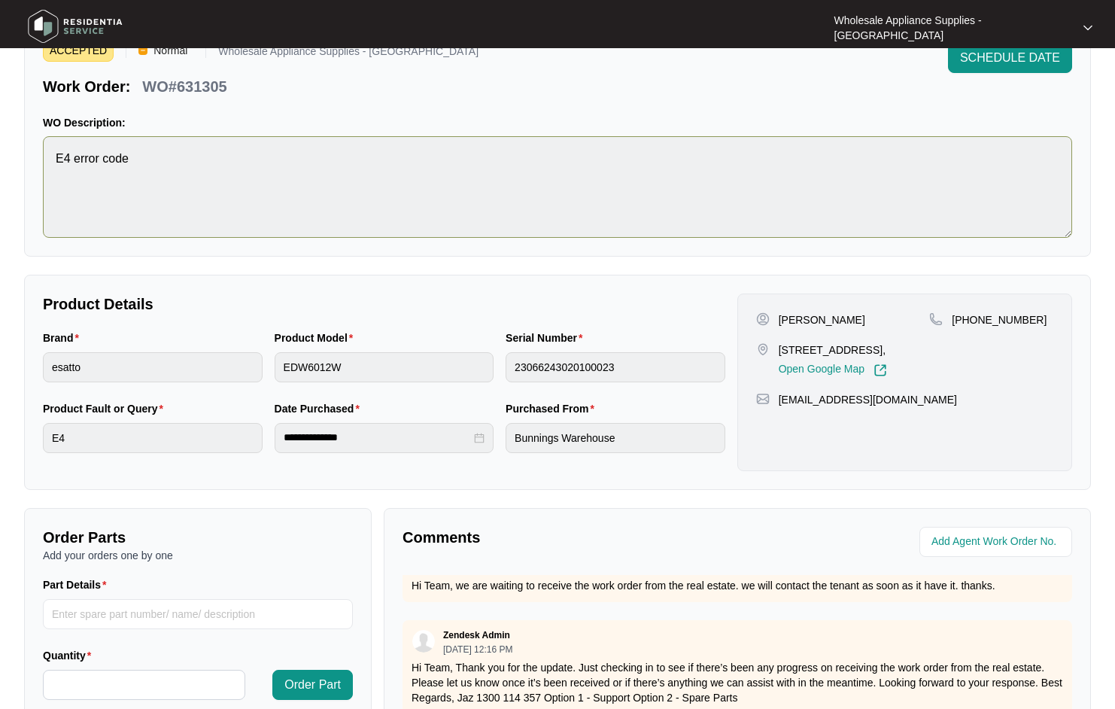
scroll to position [0, 0]
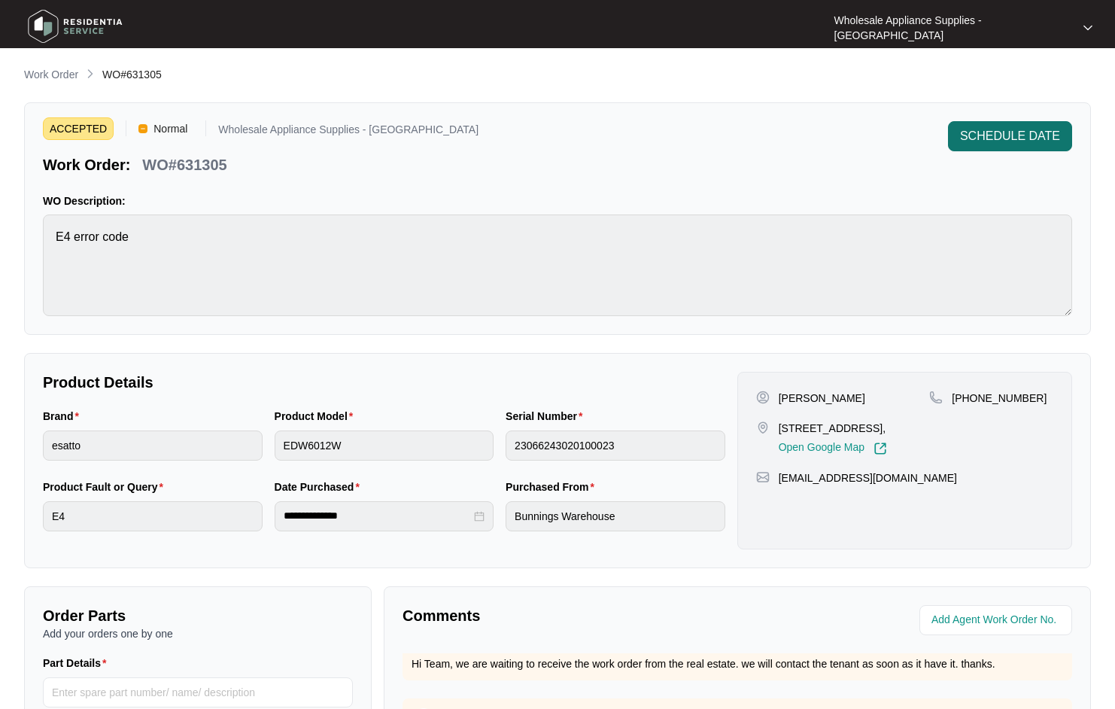
click at [1031, 135] on span "SCHEDULE DATE" at bounding box center [1010, 136] width 100 height 18
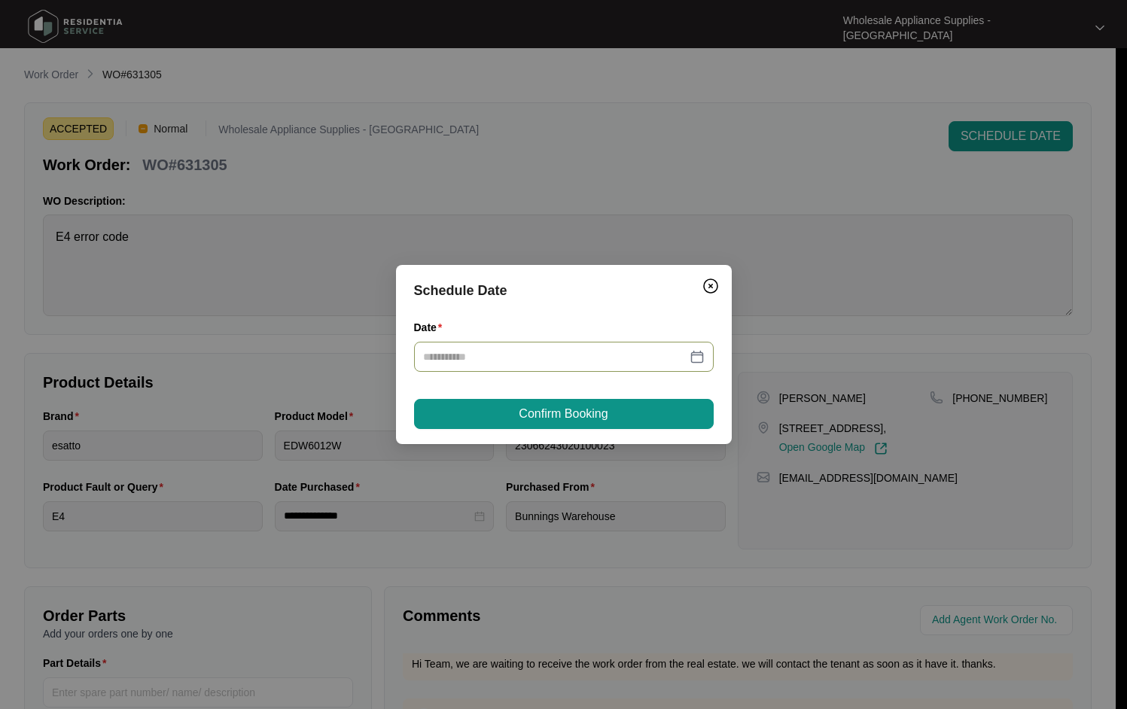
click at [513, 362] on input "Date" at bounding box center [554, 356] width 263 height 17
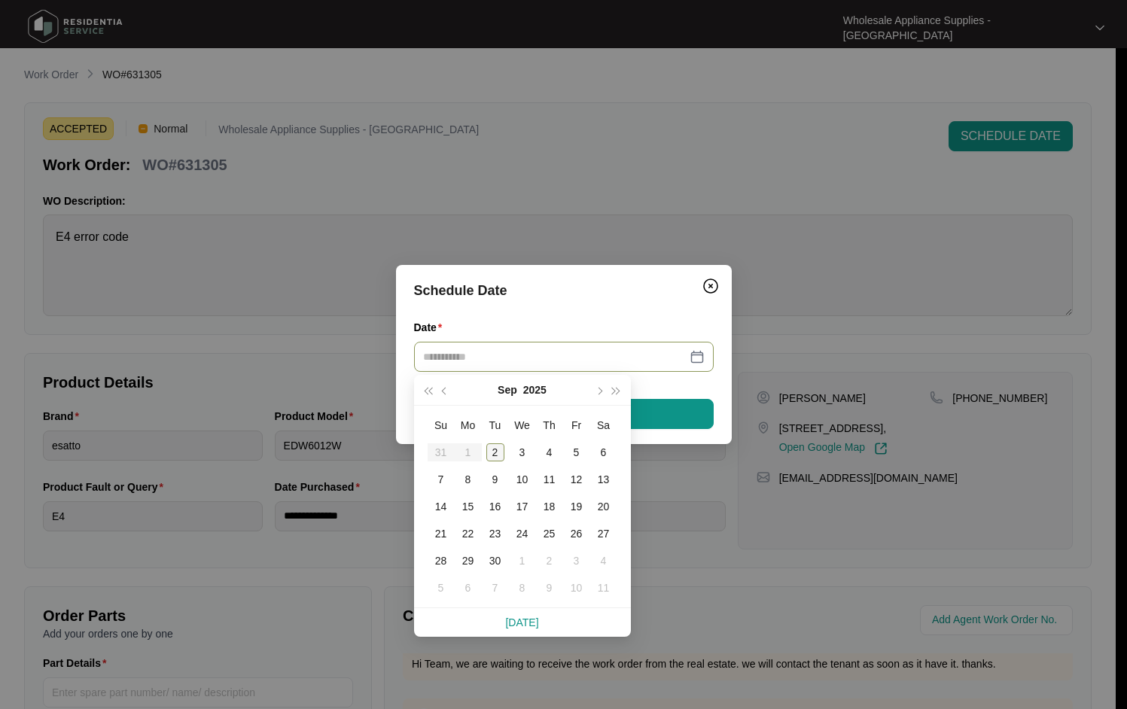
type input "**********"
click at [497, 449] on div "2" at bounding box center [495, 452] width 18 height 18
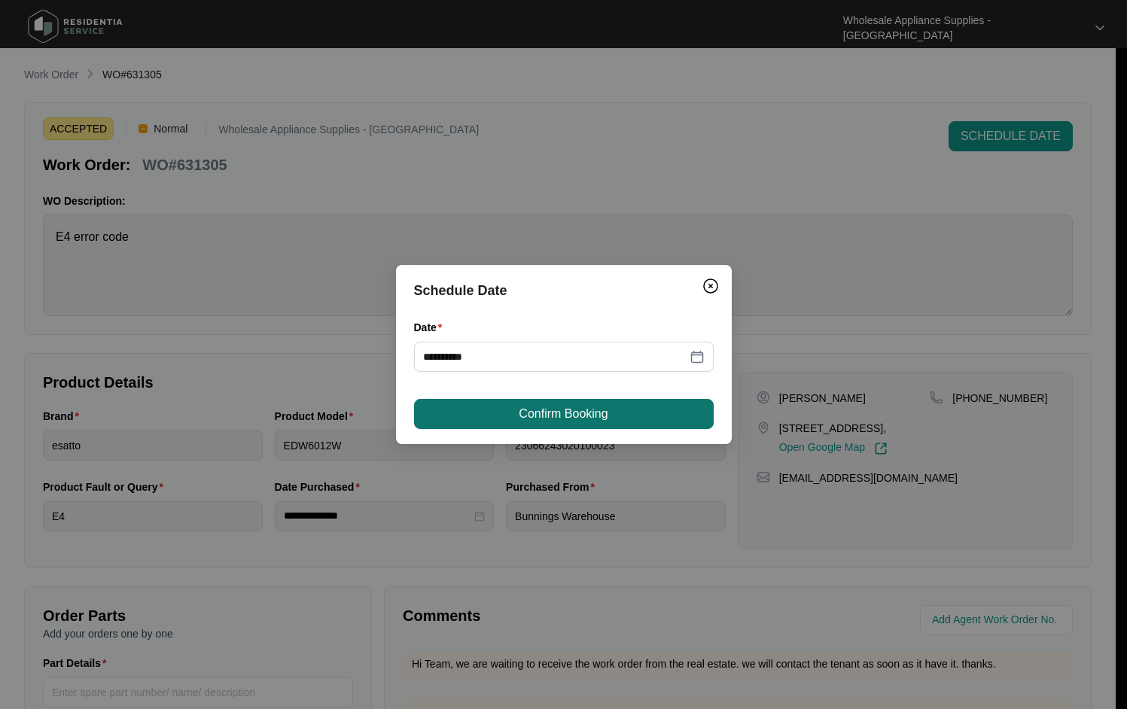
click at [543, 421] on span "Confirm Booking" at bounding box center [563, 414] width 89 height 18
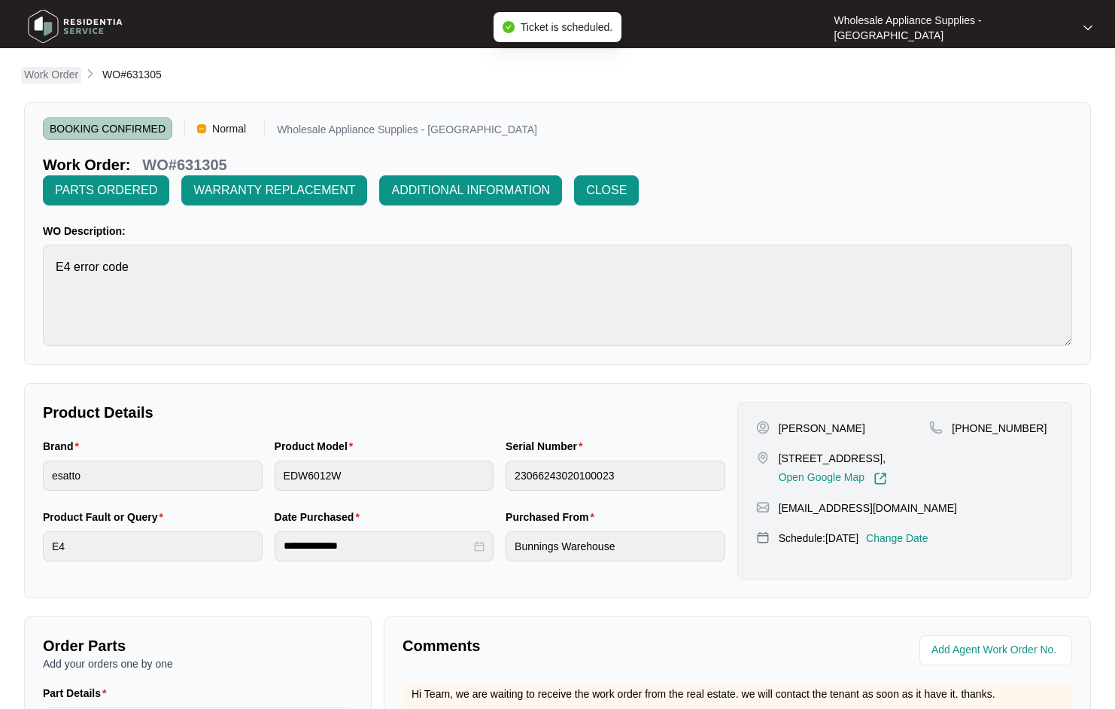
click at [54, 74] on p "Work Order" at bounding box center [51, 74] width 54 height 15
